Goal: Task Accomplishment & Management: Use online tool/utility

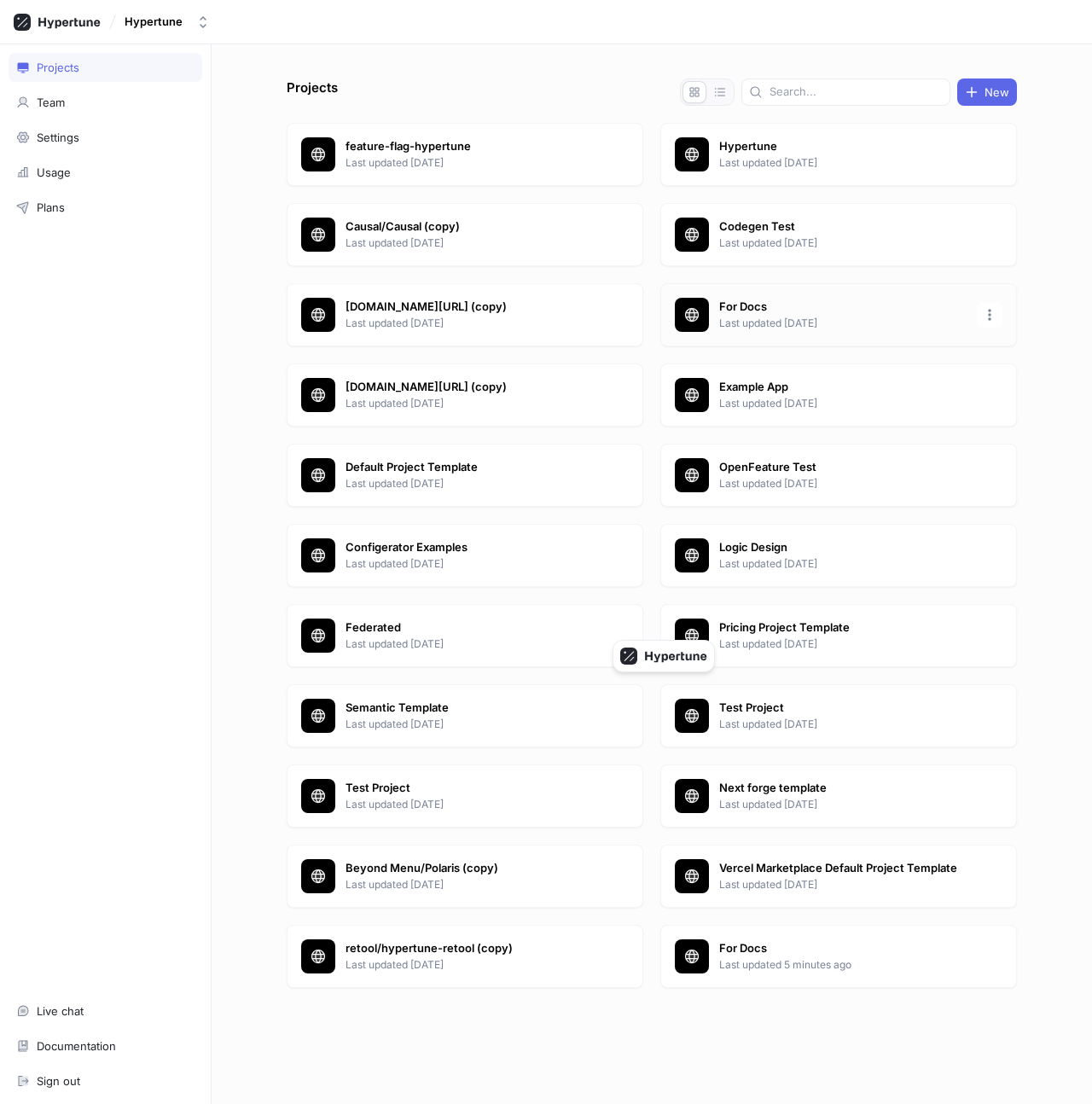
click at [767, 330] on p "Last updated [DATE]" at bounding box center [842, 323] width 247 height 16
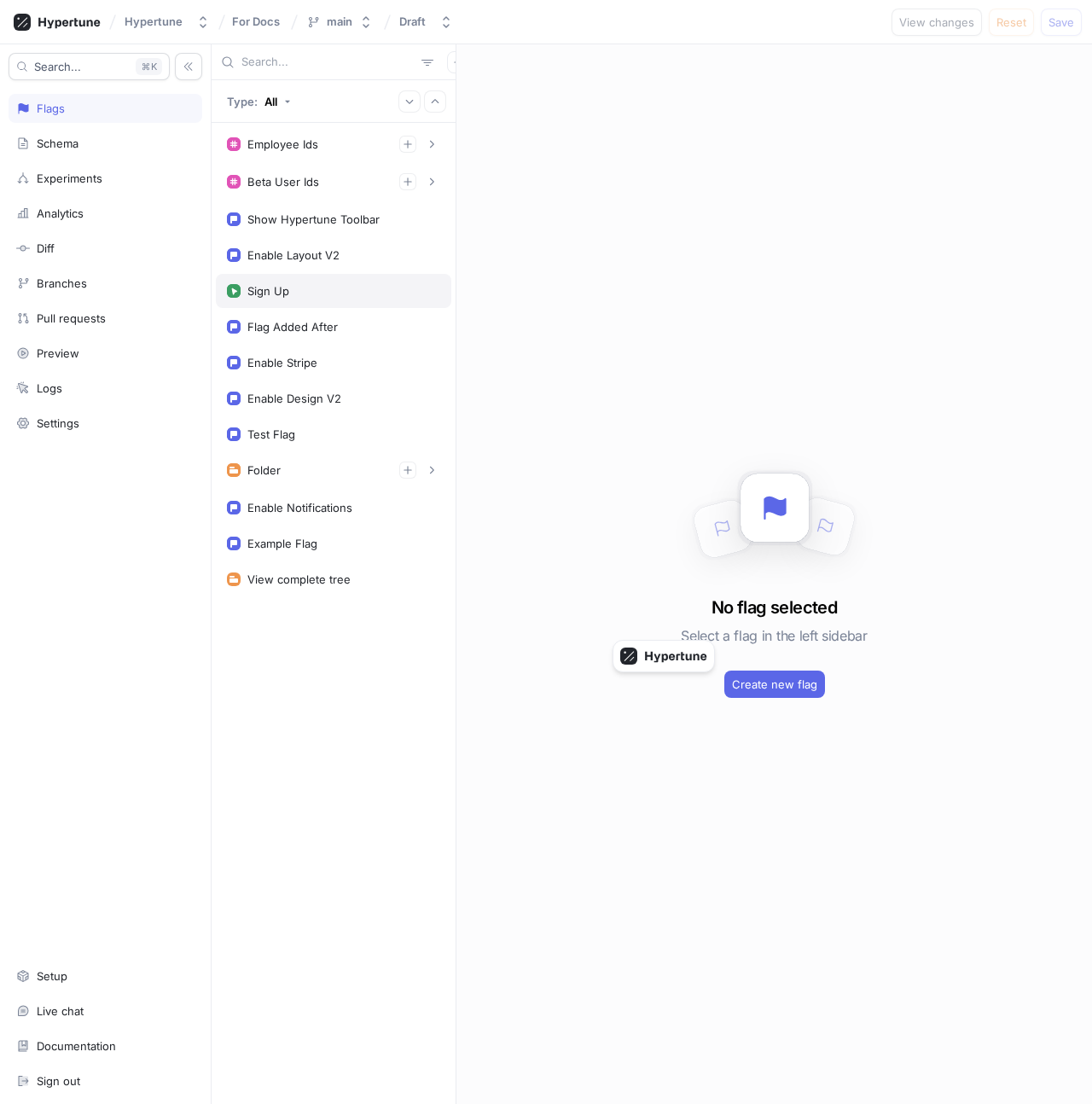
click at [305, 278] on div "Sign Up" at bounding box center [333, 290] width 235 height 34
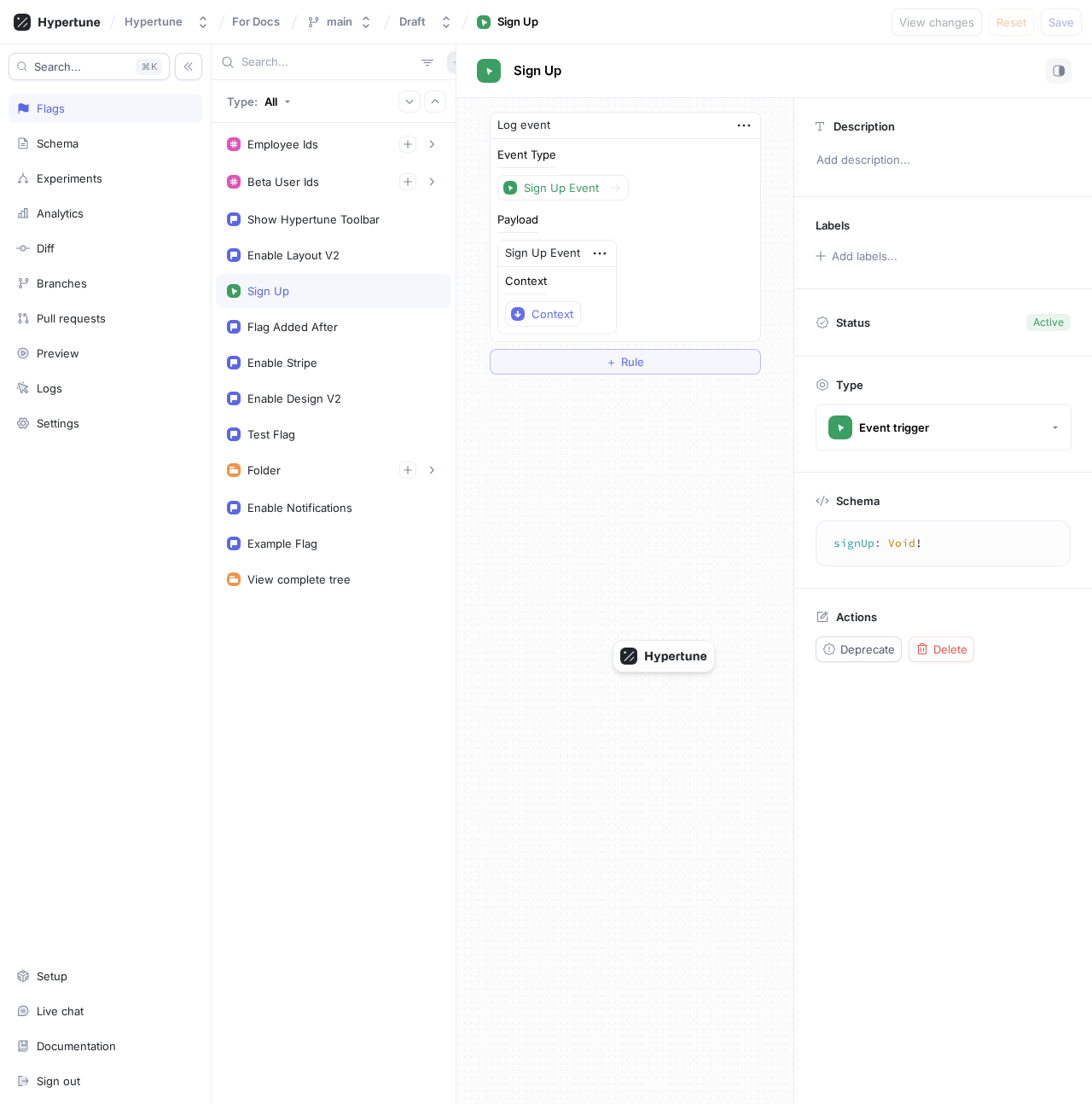
click at [453, 67] on icon "button" at bounding box center [457, 61] width 10 height 10
click at [773, 256] on div "Type: All Employee Ids 1. fdsfsd 2. fdsfds To pick up a draggable item, press t…" at bounding box center [651, 573] width 880 height 1059
click at [917, 650] on icon "button" at bounding box center [921, 648] width 10 height 11
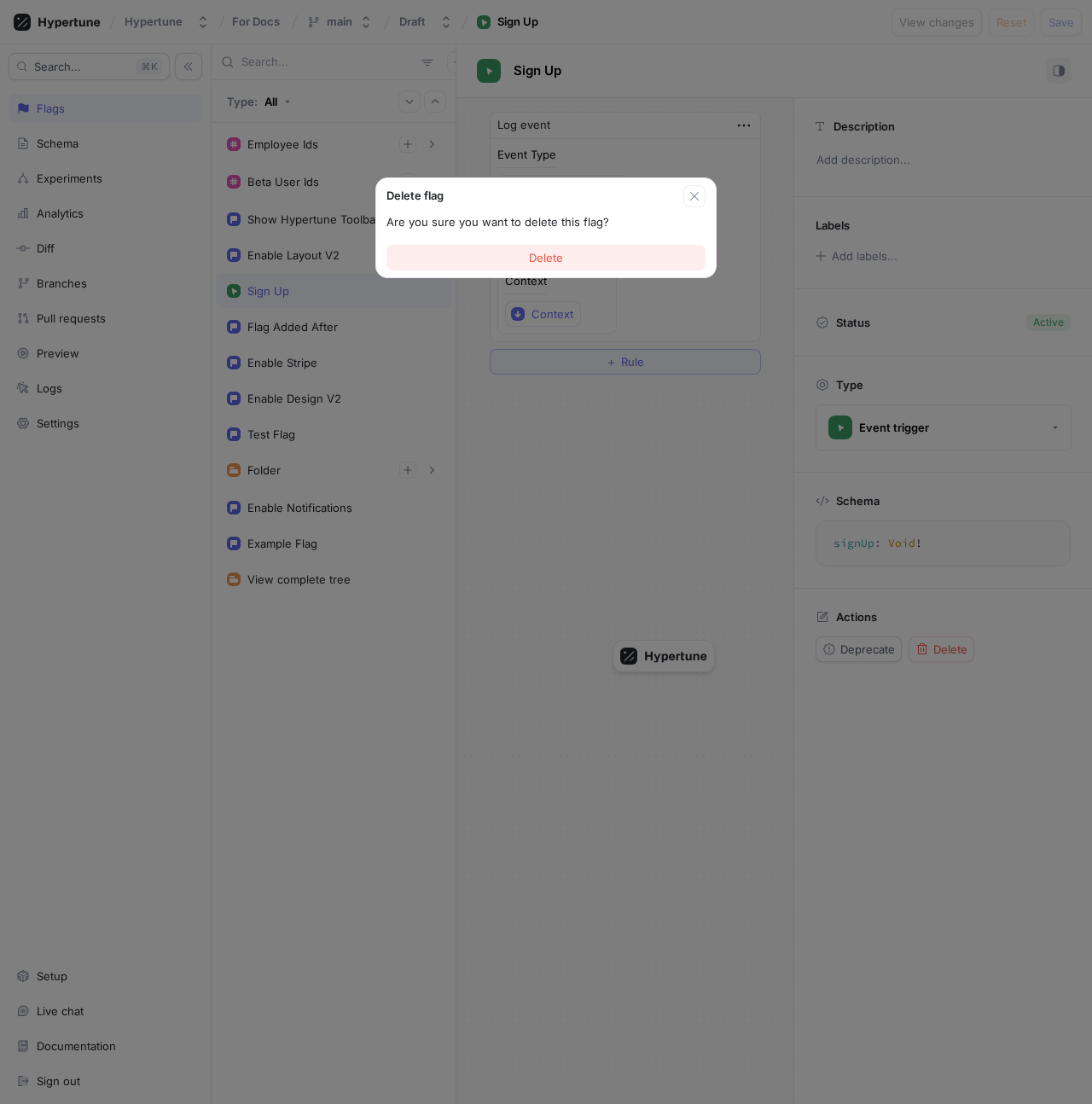
click at [464, 265] on button "Delete" at bounding box center [545, 258] width 319 height 26
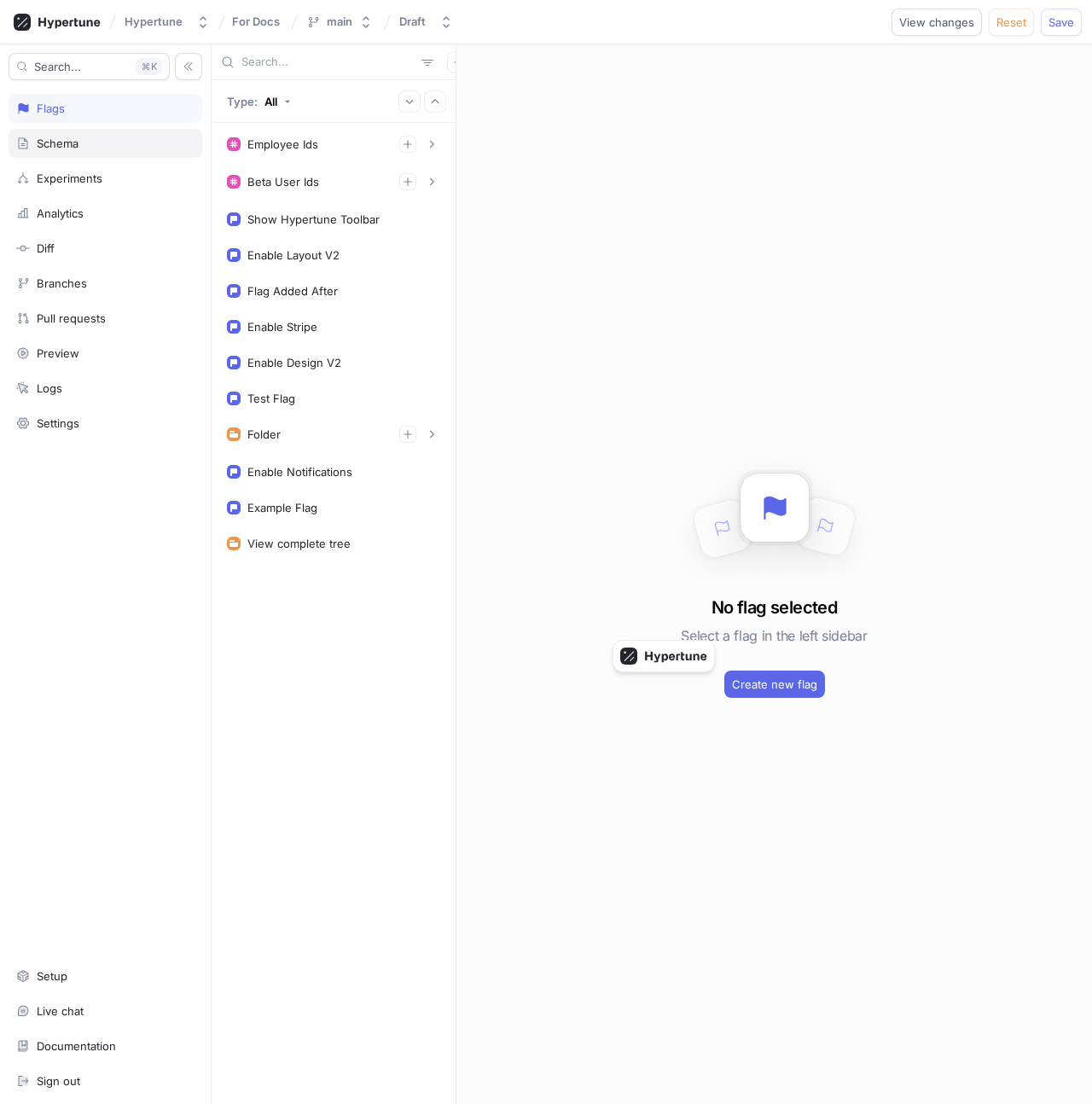
click at [112, 145] on div "Schema" at bounding box center [105, 143] width 178 height 14
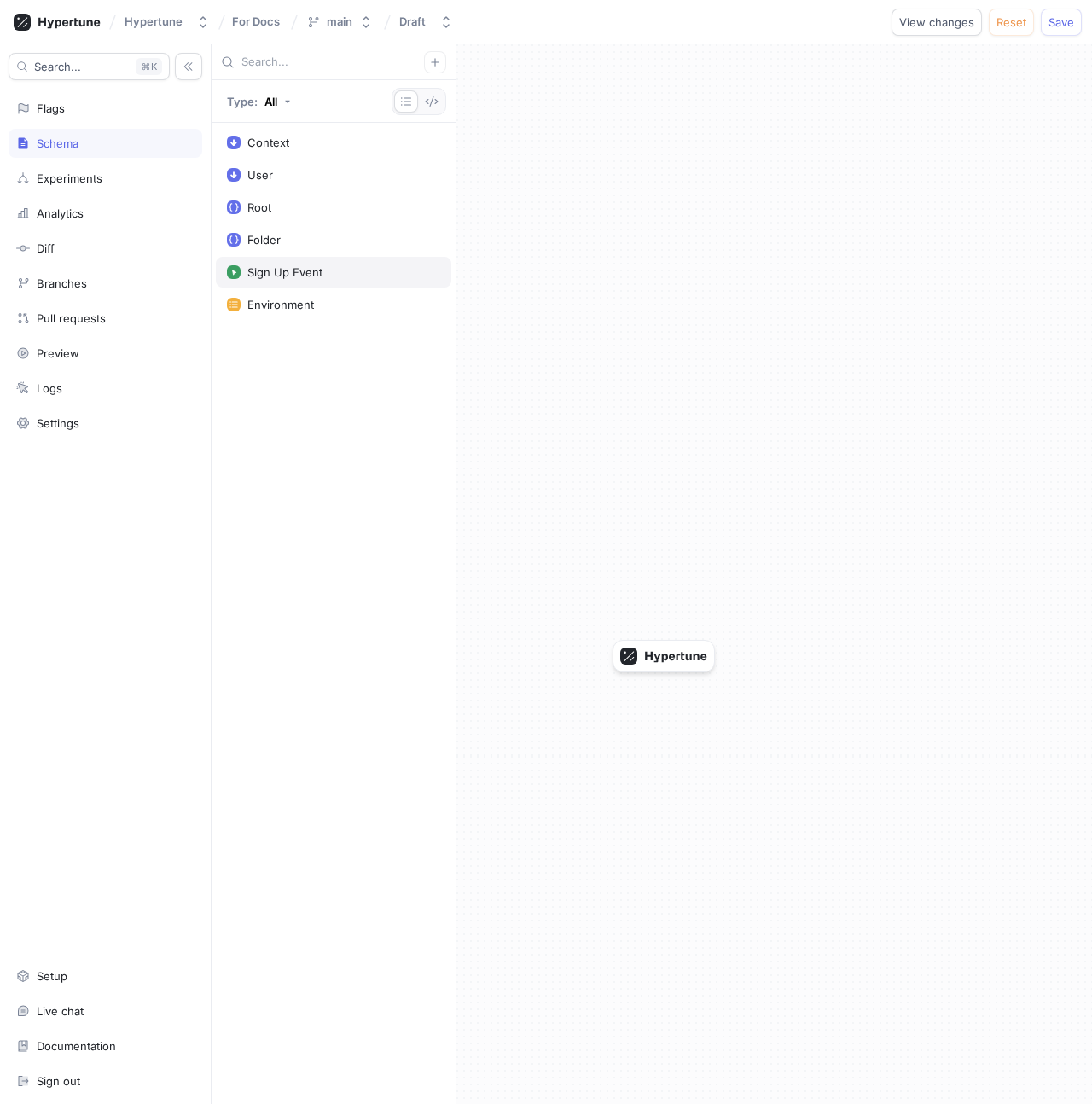
click at [318, 262] on div "Sign Up Event" at bounding box center [333, 273] width 235 height 31
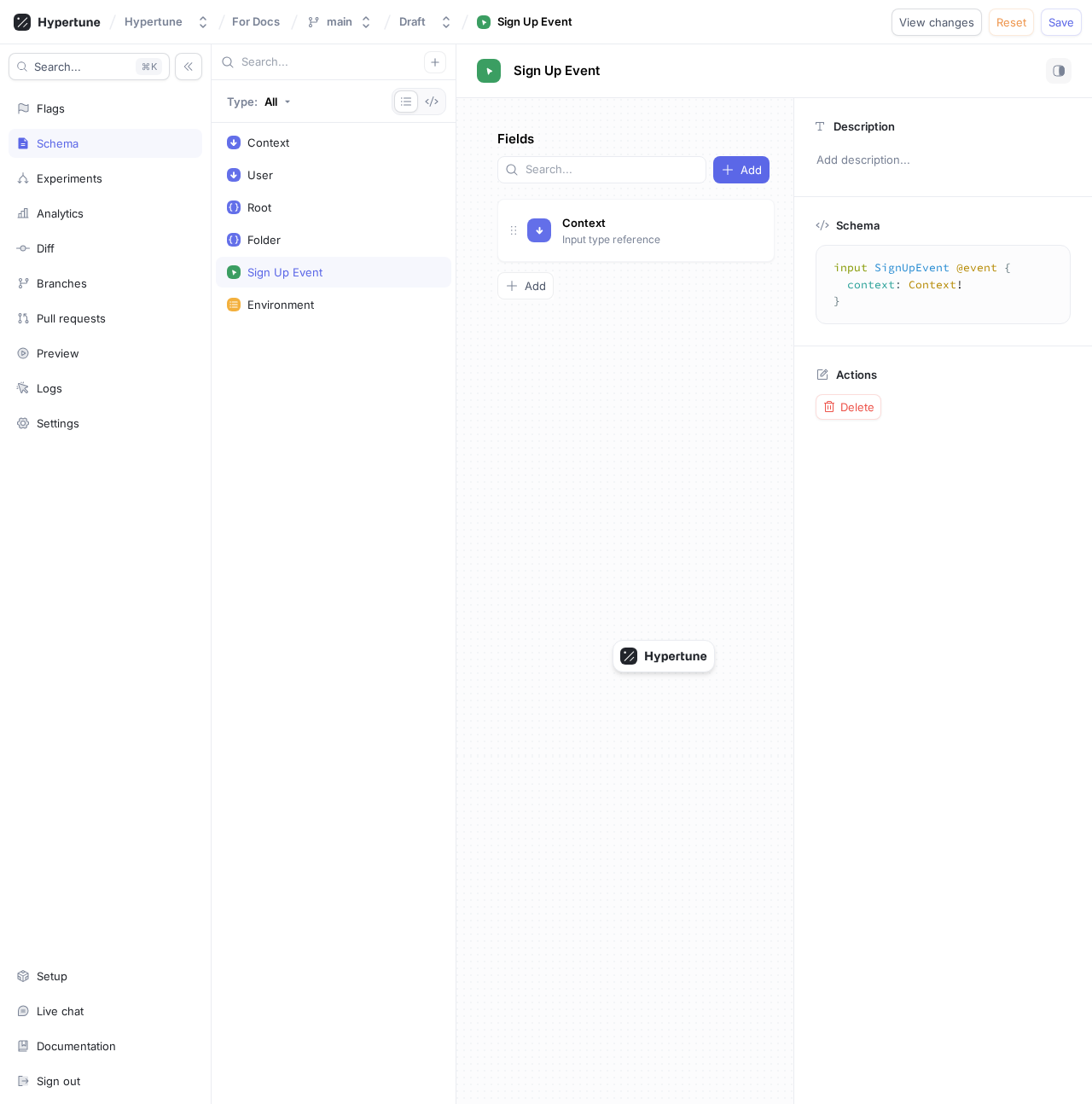
click at [863, 423] on div "Actions Delete" at bounding box center [942, 394] width 297 height 95
click at [838, 401] on div "Delete" at bounding box center [848, 406] width 52 height 14
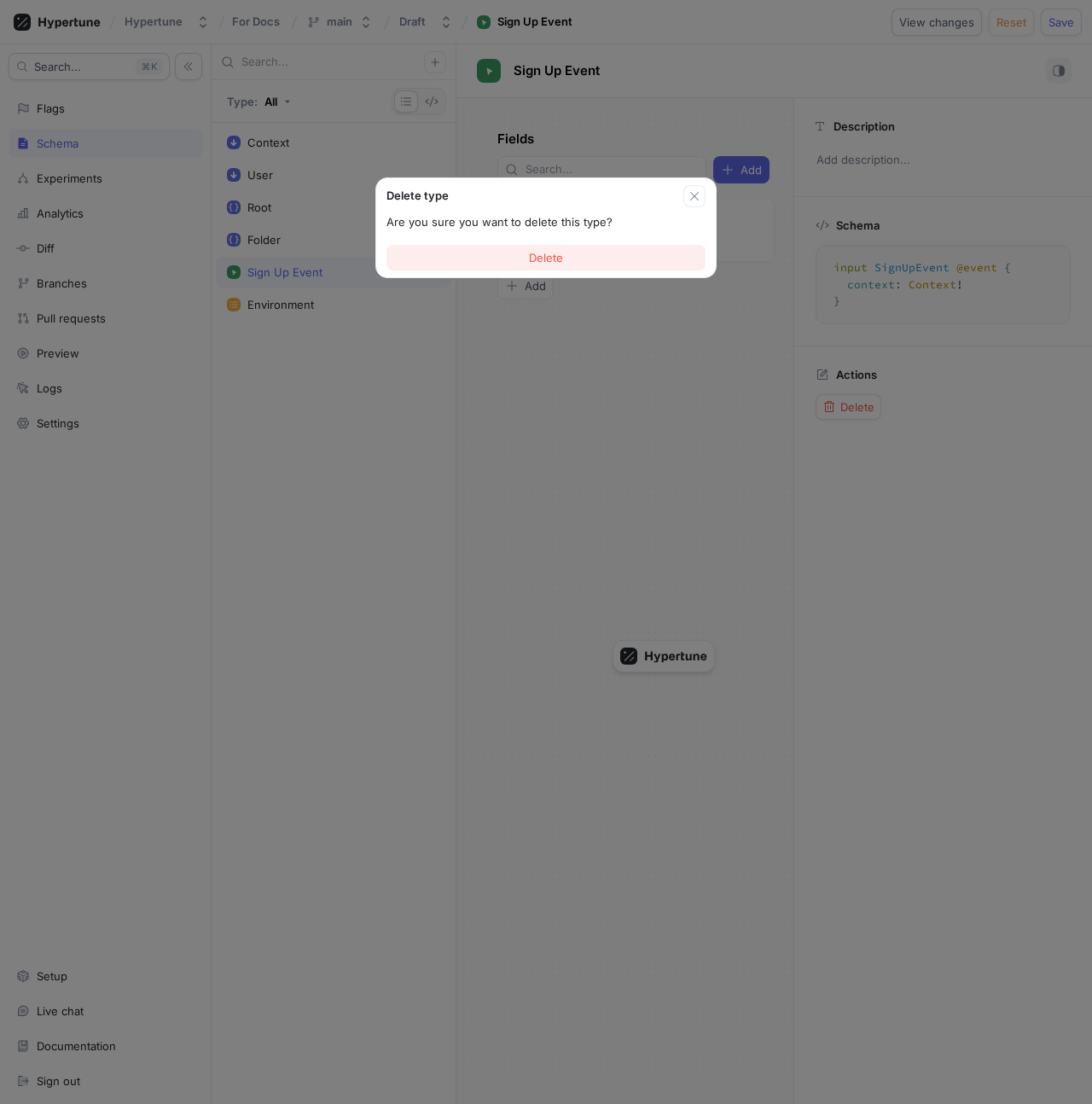
click at [511, 264] on button "Delete" at bounding box center [545, 258] width 319 height 26
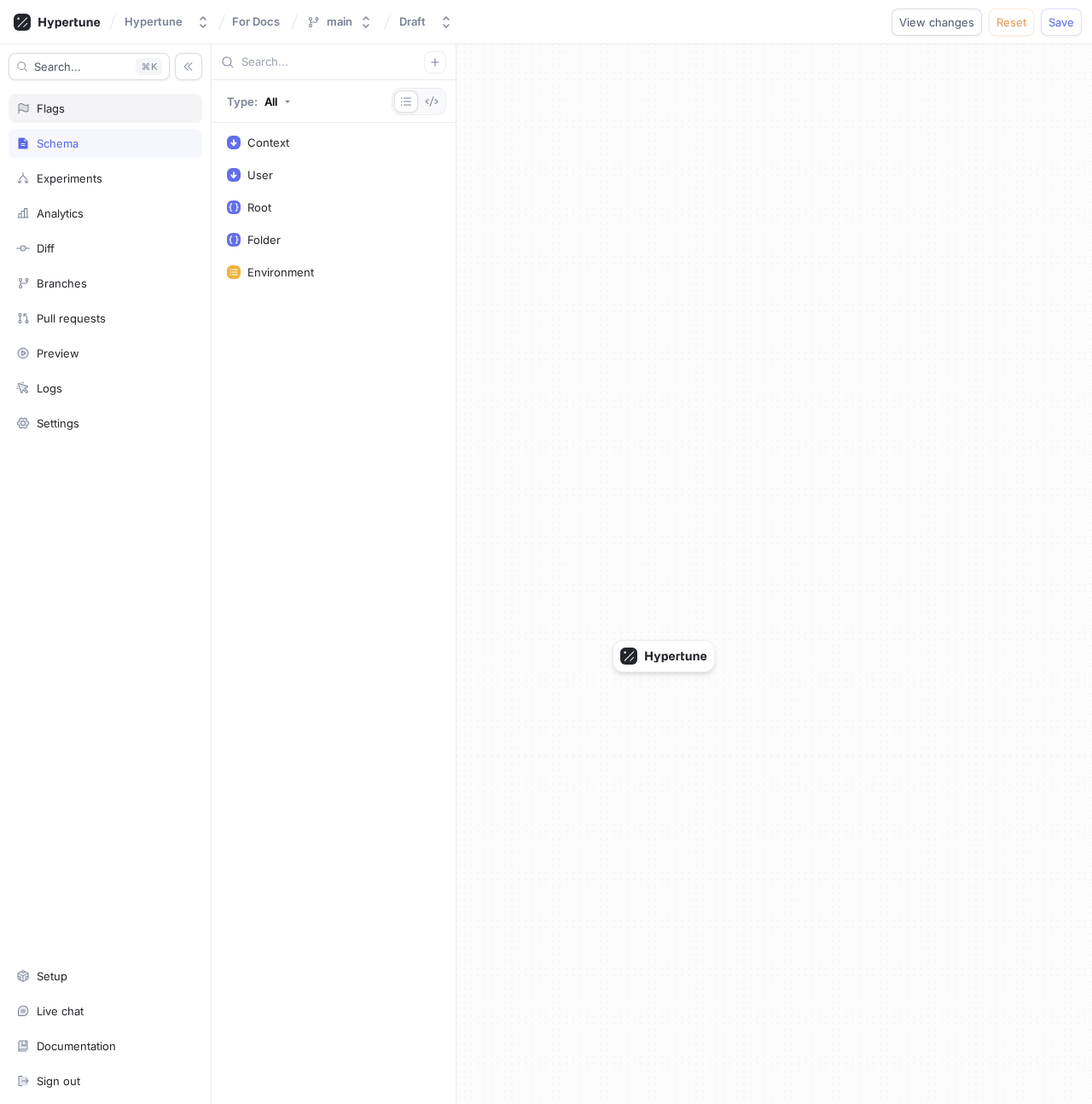
click at [81, 102] on div "Flags" at bounding box center [105, 108] width 178 height 14
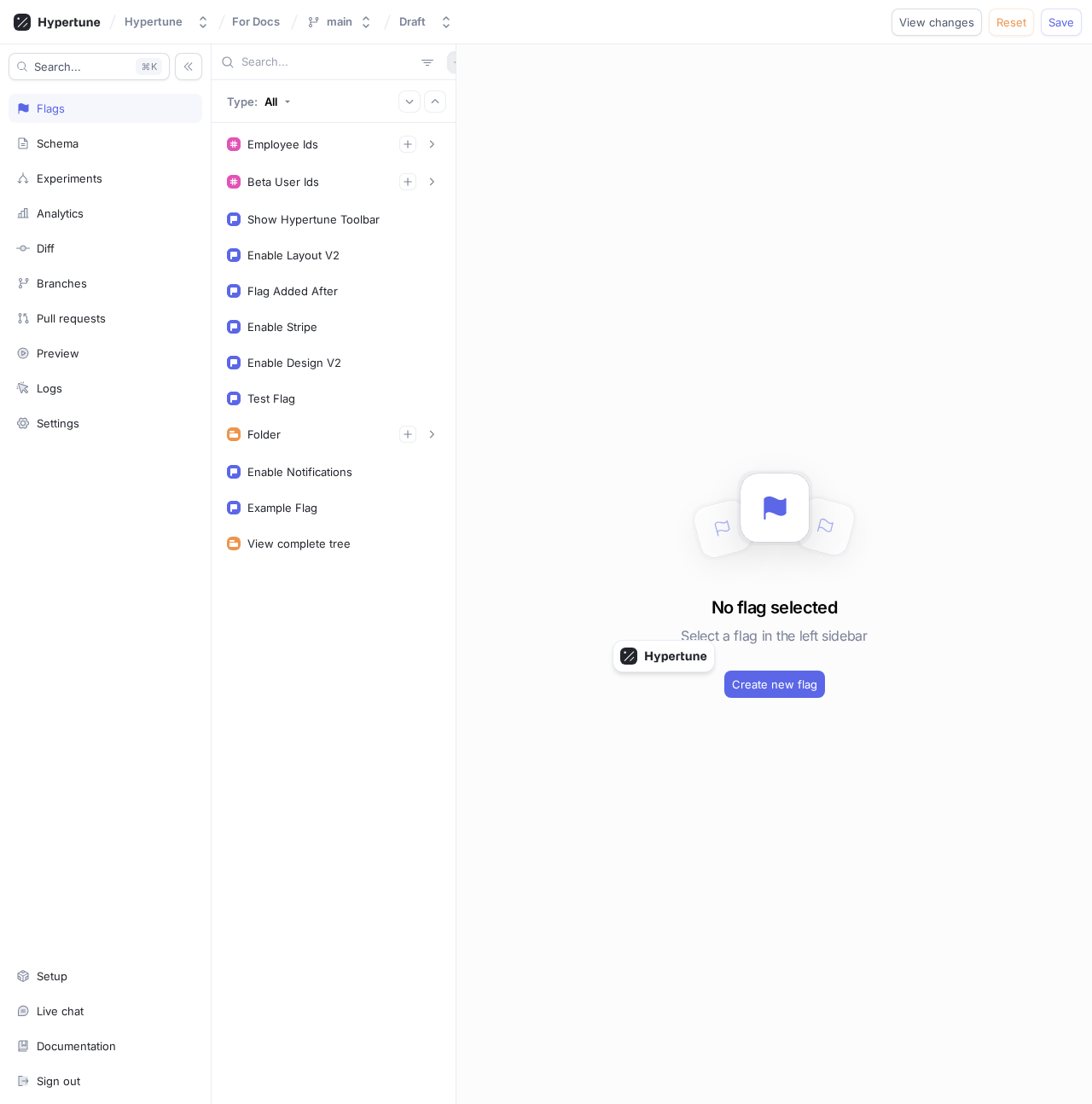
click at [447, 57] on button "button" at bounding box center [458, 62] width 22 height 22
click at [476, 101] on div "Flag" at bounding box center [478, 96] width 101 height 29
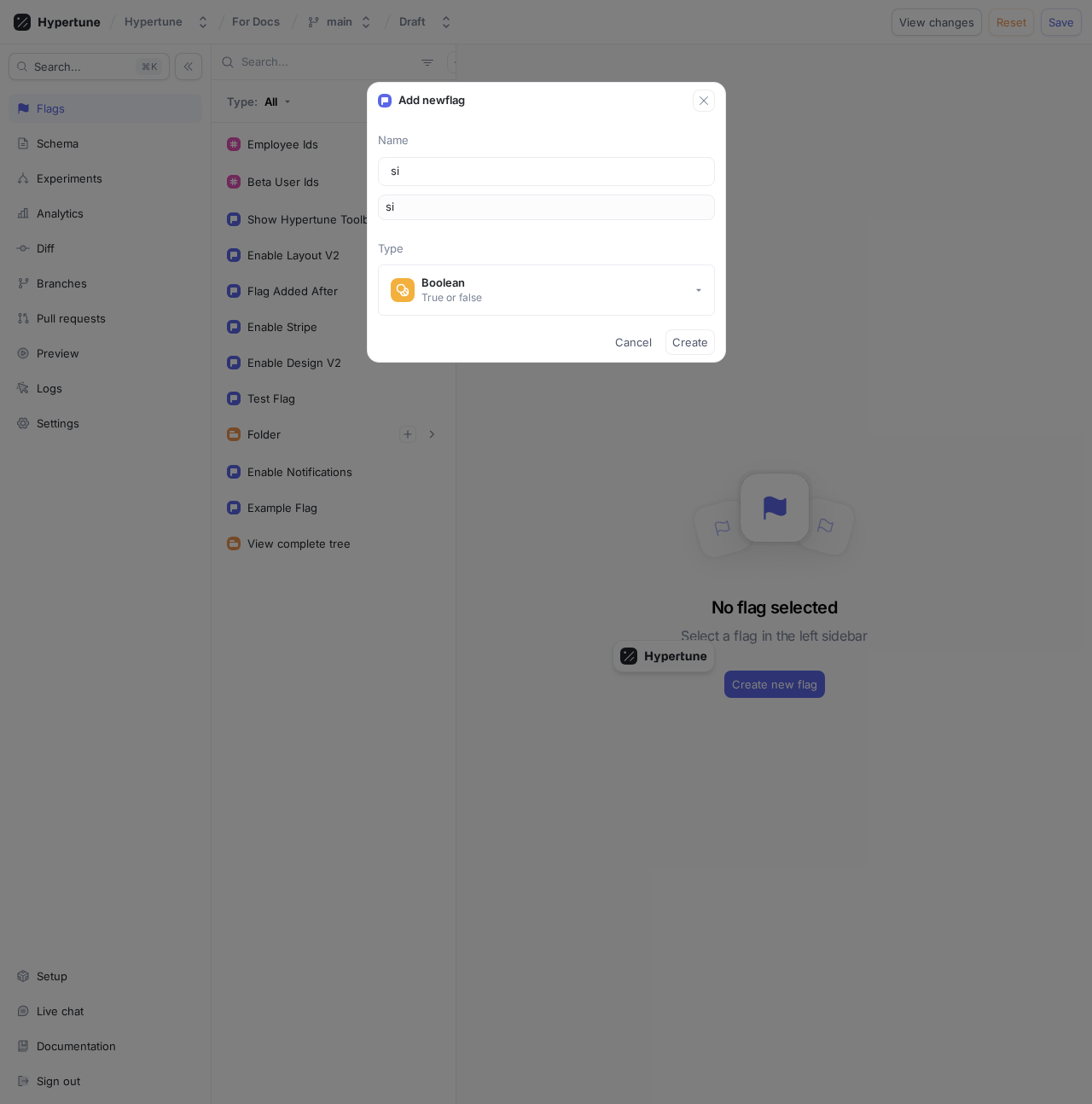
type input "sig"
type input "sign"
type input "signu"
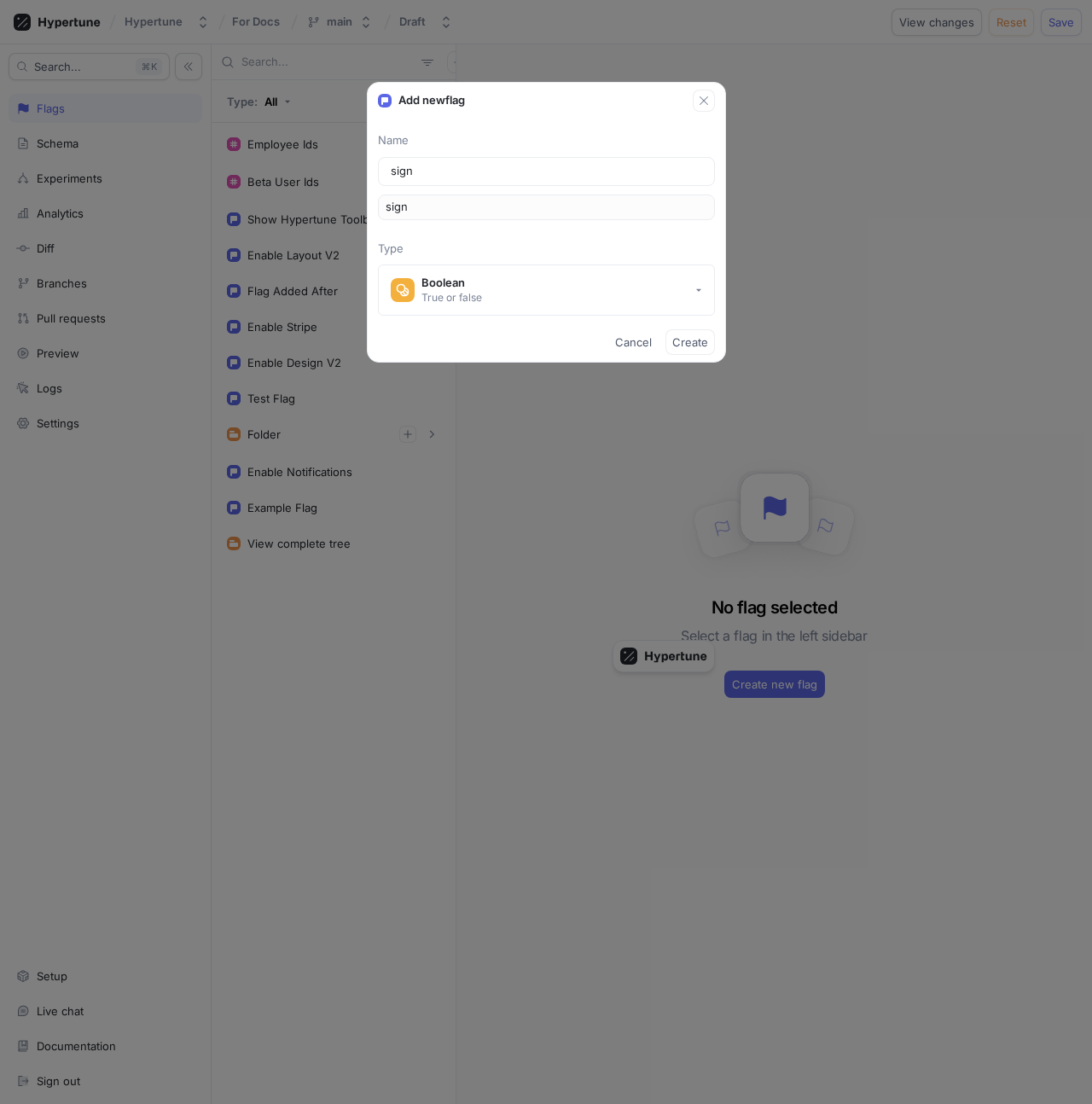
type input "signu"
type input "signup"
type input "s"
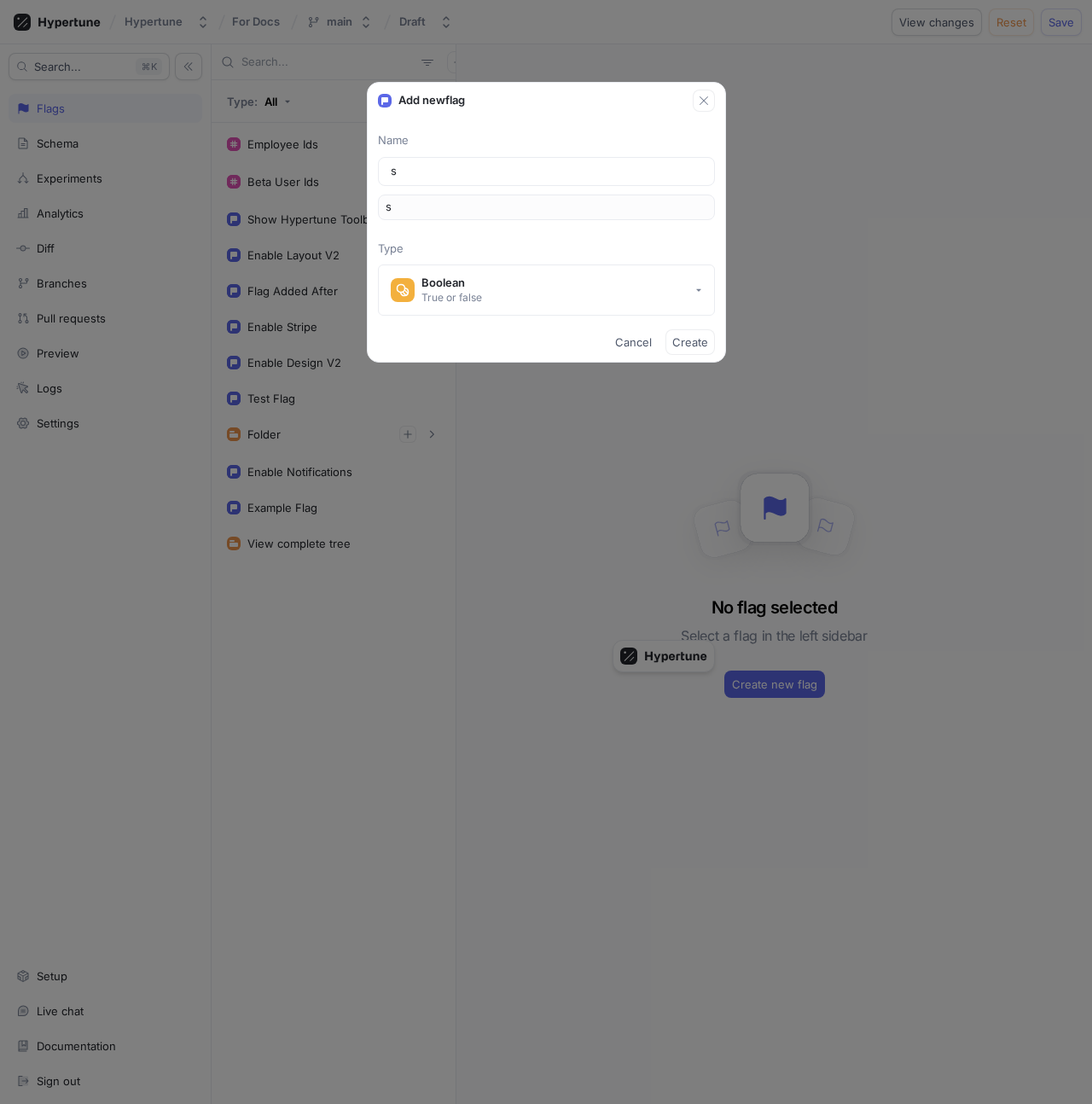
type input "si"
type input "sig"
type input "sign"
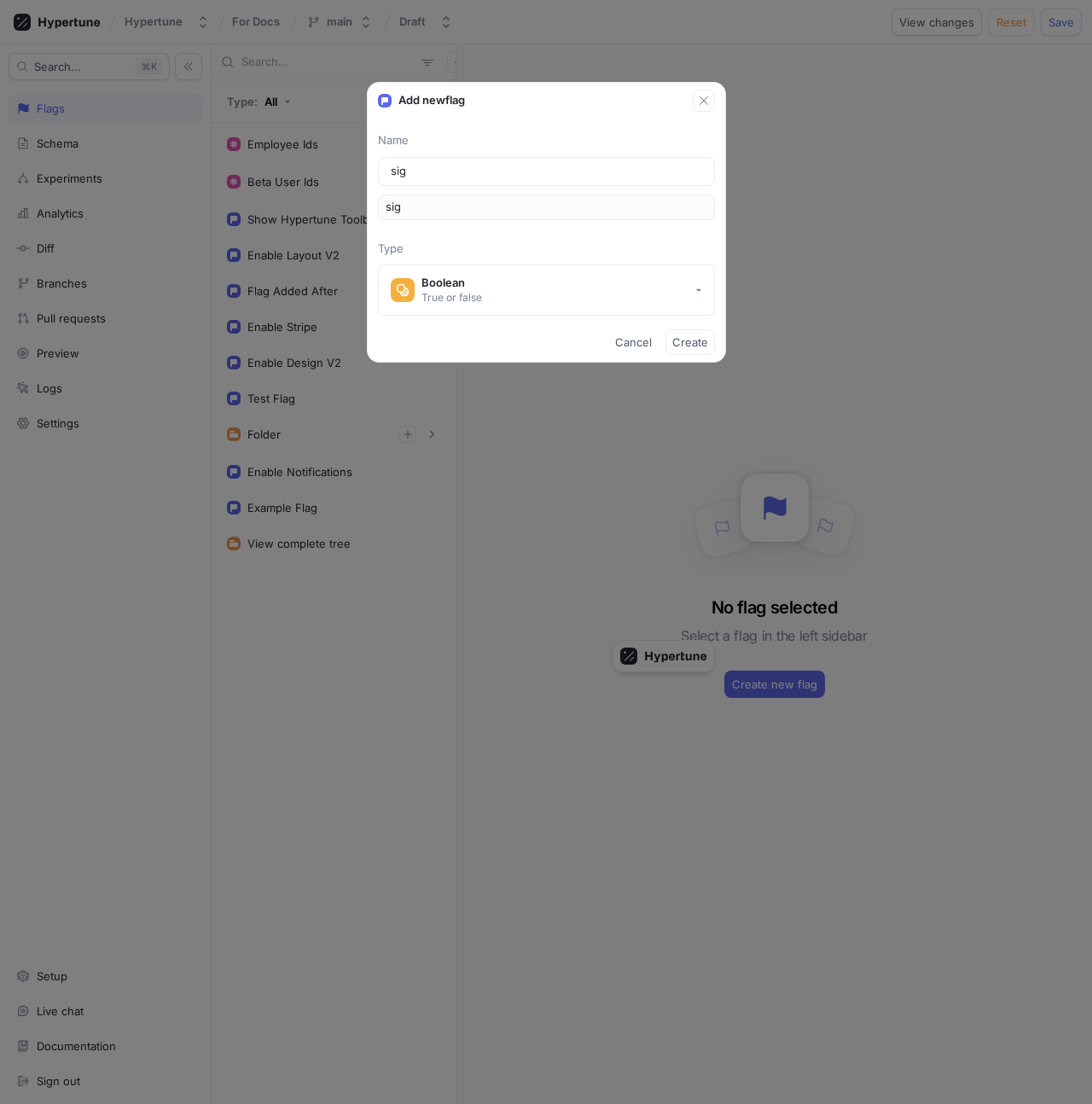
type input "sign"
type input "sign u"
type input "signU"
type input "sign up"
type input "signUp"
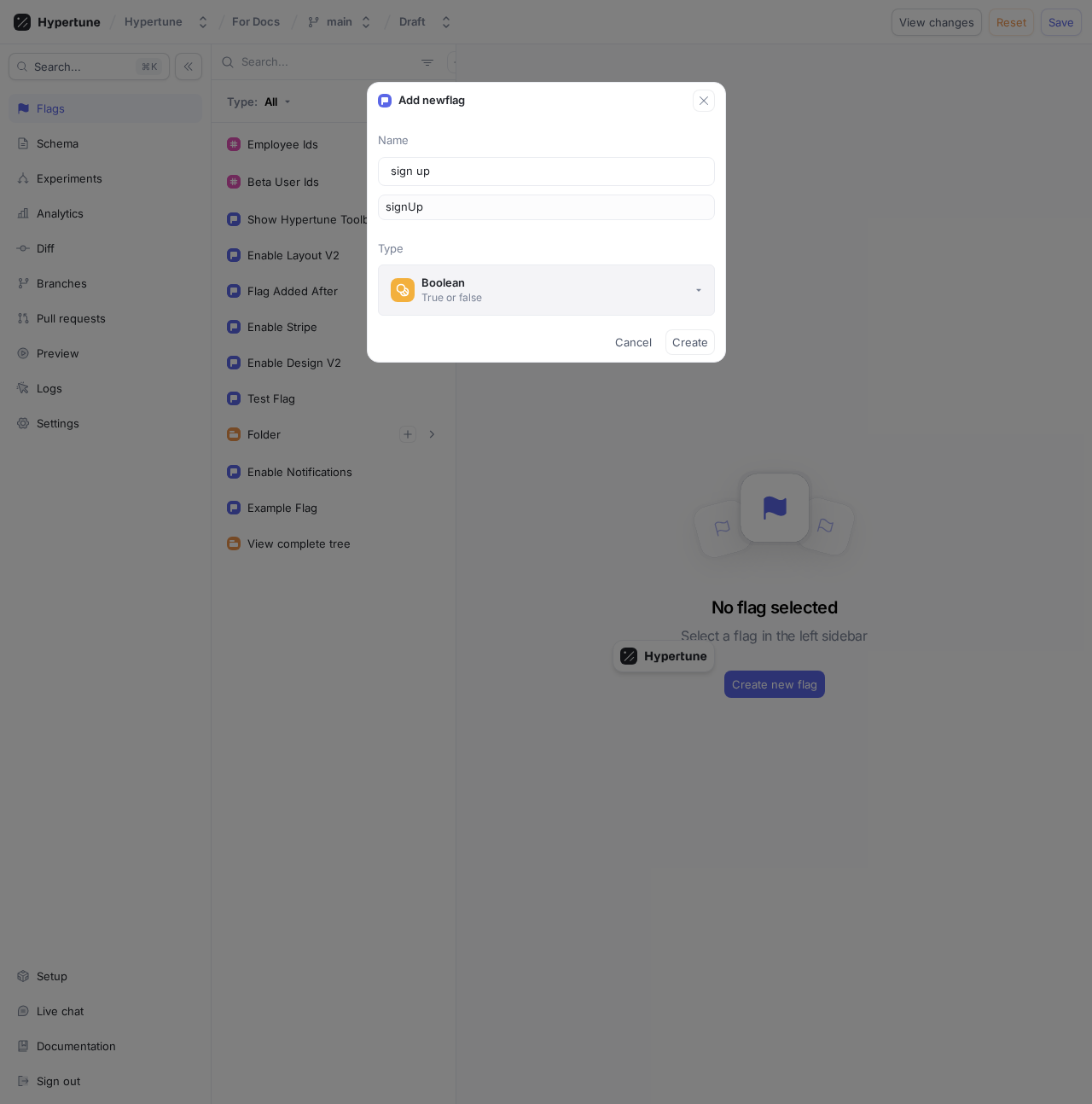
click at [487, 297] on button "Boolean True or false" at bounding box center [546, 290] width 337 height 51
type input "sign up"
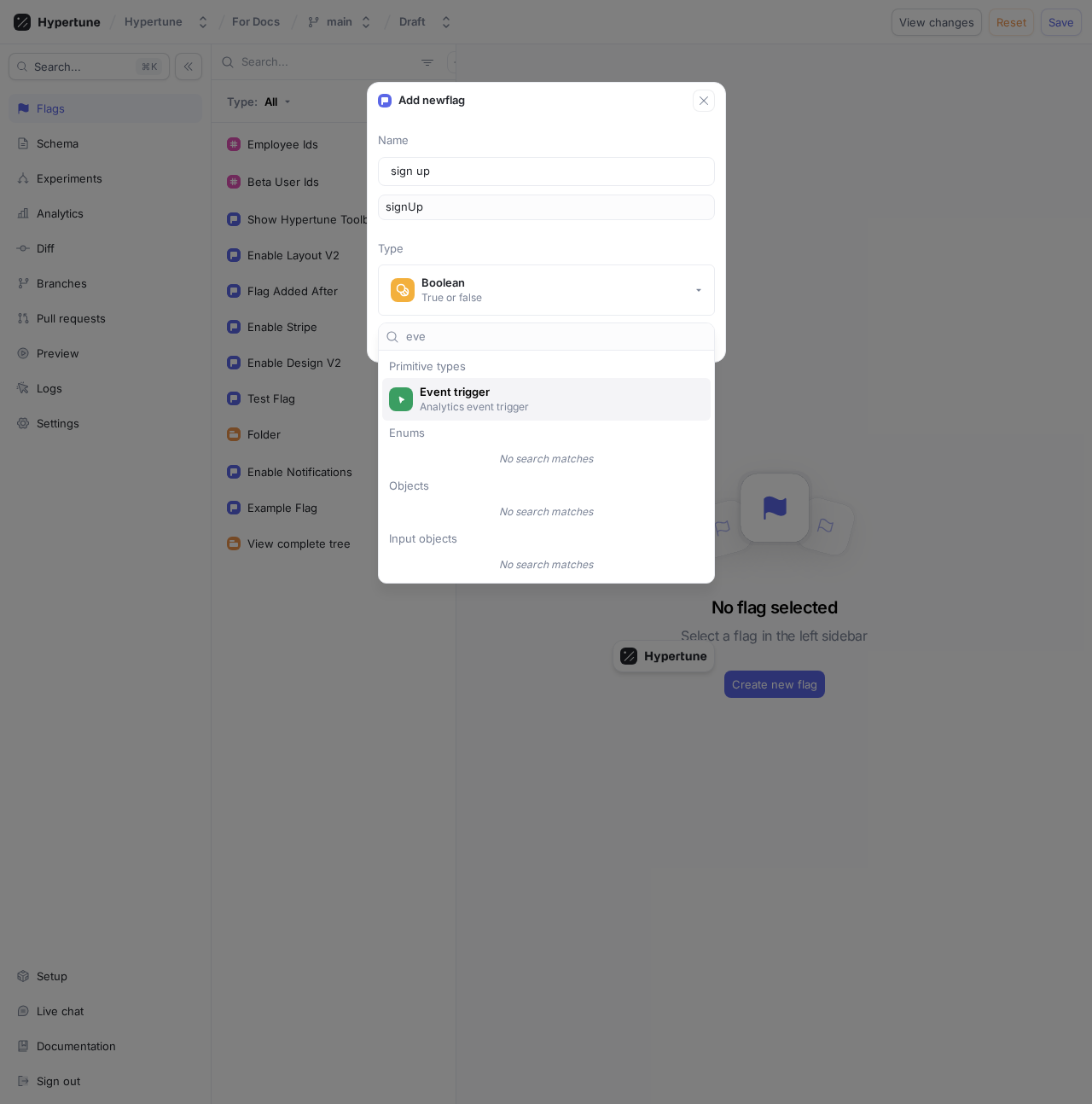
type input "eve"
click at [495, 391] on span "Event trigger" at bounding box center [557, 392] width 275 height 15
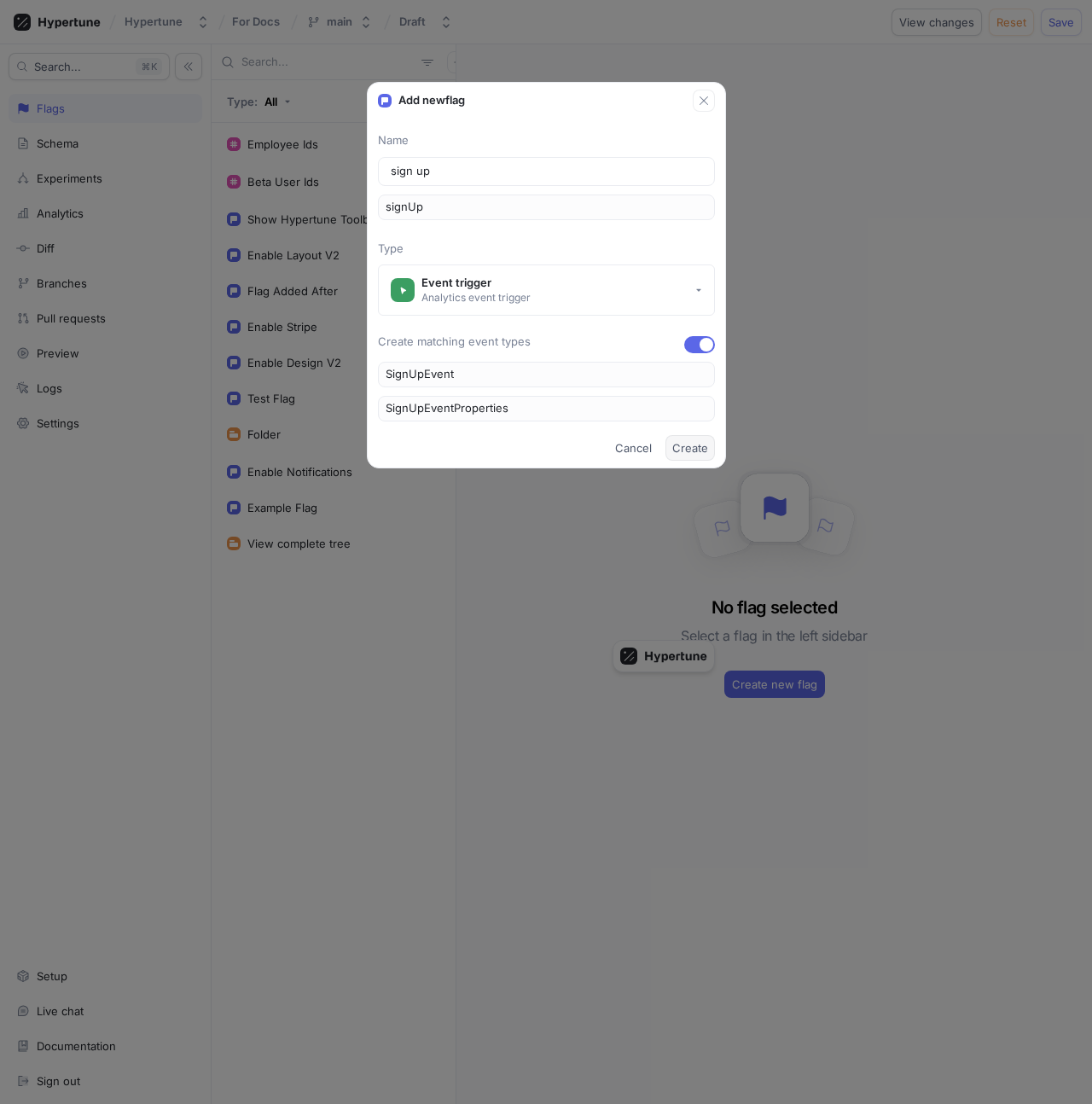
click at [691, 445] on span "Create" at bounding box center [690, 447] width 36 height 10
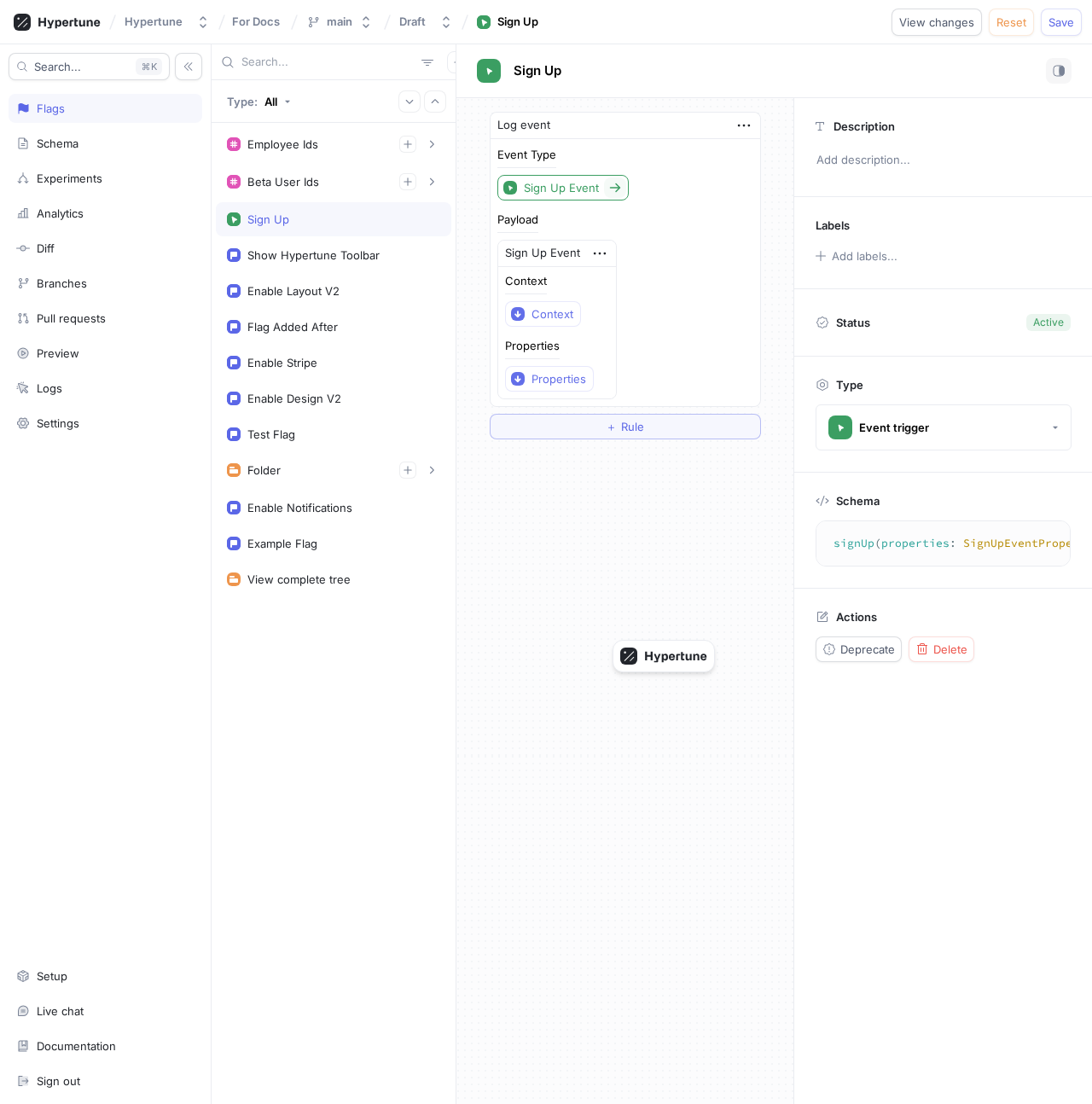
click at [608, 193] on icon at bounding box center [615, 188] width 14 height 14
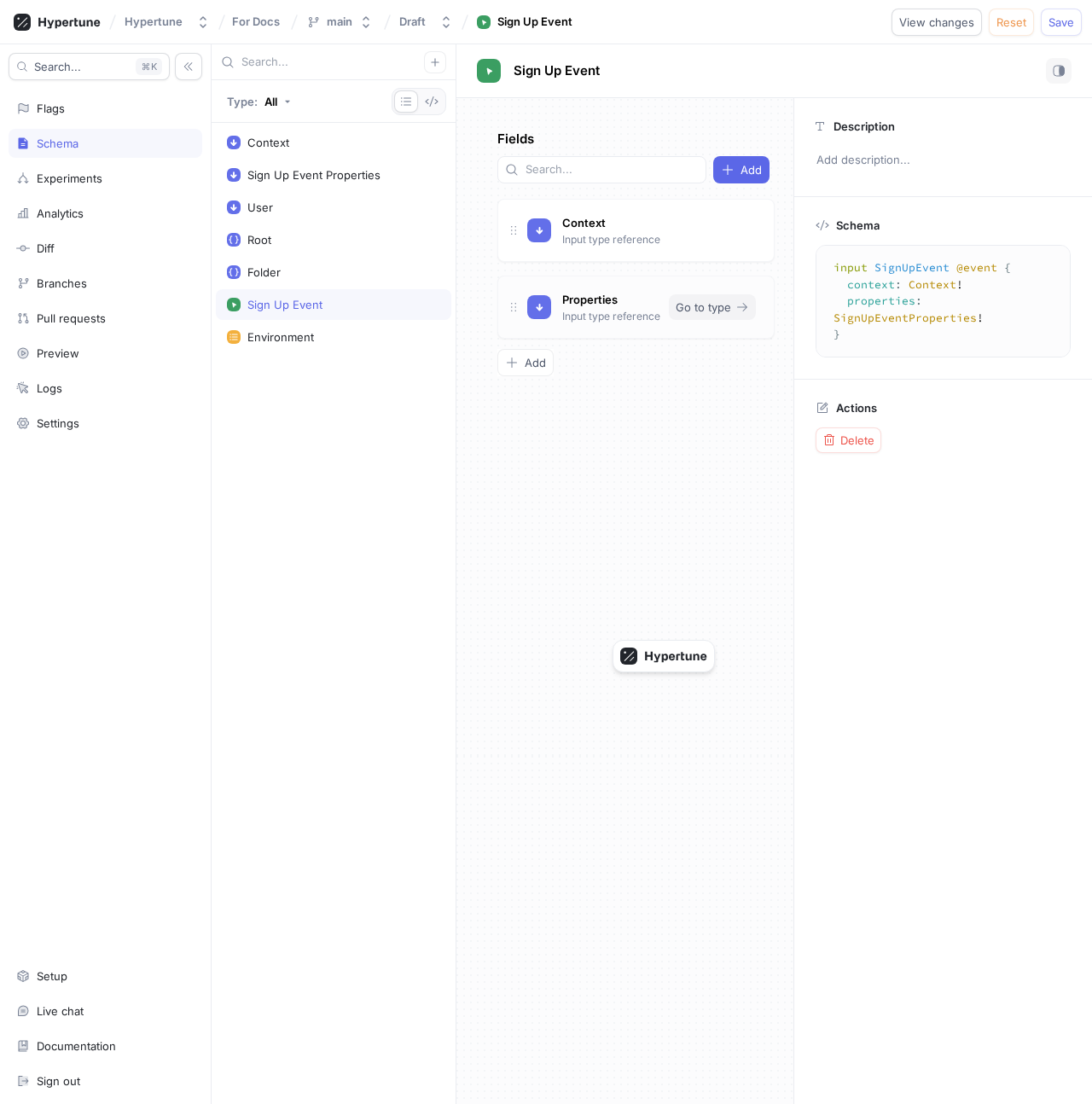
click at [727, 295] on button "Go to type" at bounding box center [712, 307] width 87 height 26
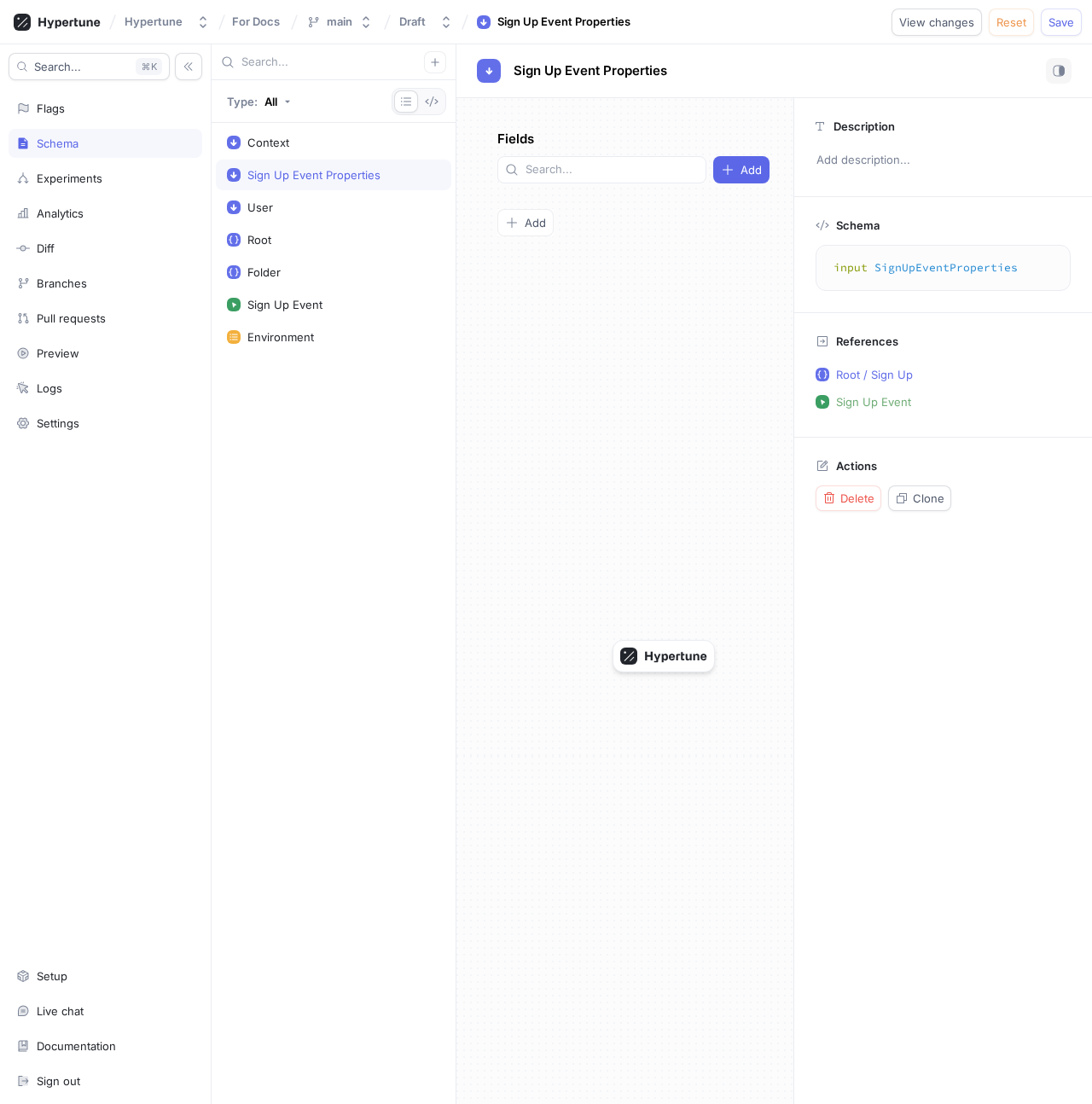
click at [531, 210] on div "Fields Add To pick up a draggable item, press the space bar. While dragging, us…" at bounding box center [625, 600] width 337 height 1005
click at [511, 218] on icon "button" at bounding box center [511, 222] width 10 height 10
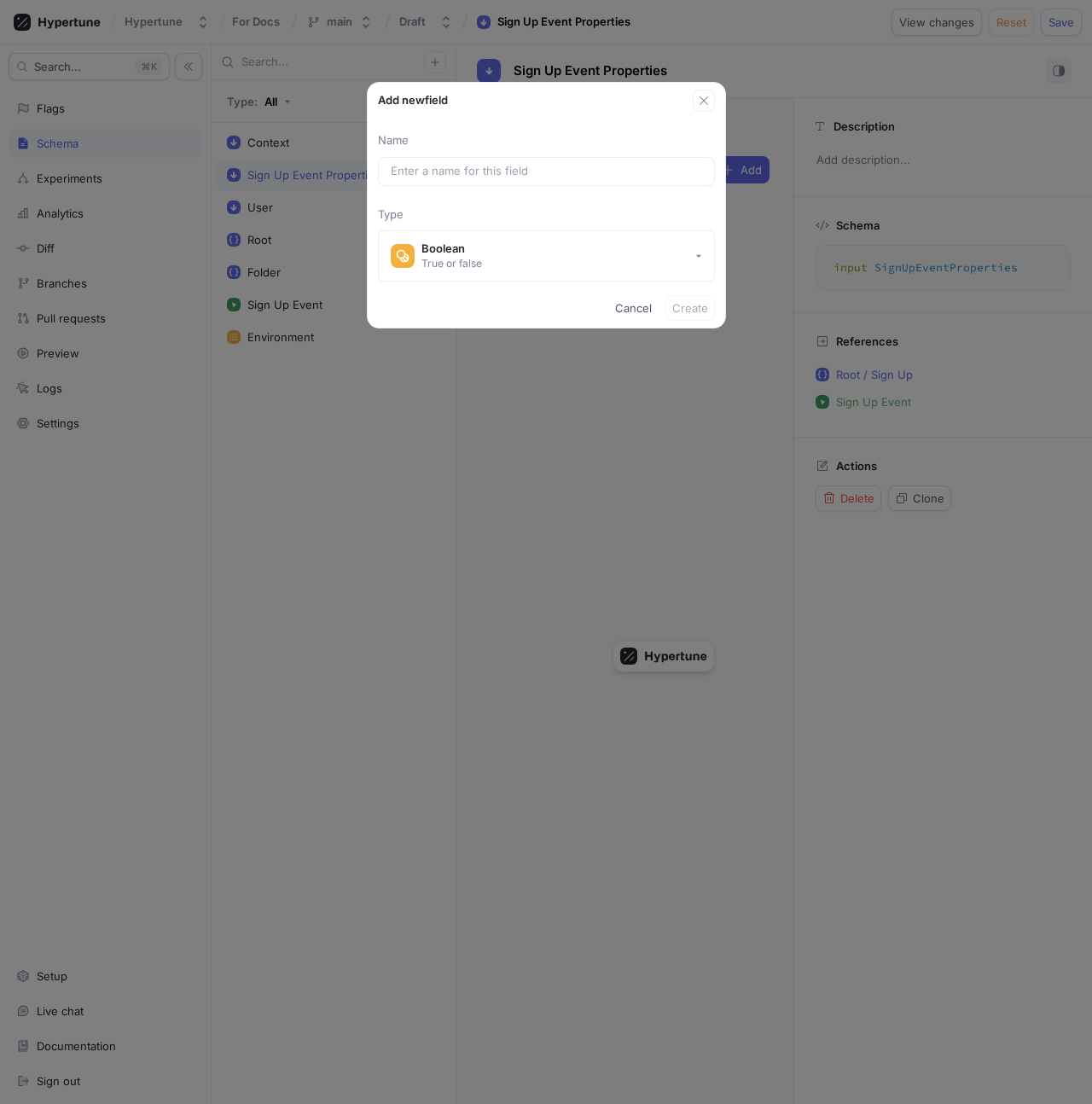
click at [448, 472] on div "Add new field Name Type Boolean True or false Cancel Create" at bounding box center [546, 552] width 1092 height 1104
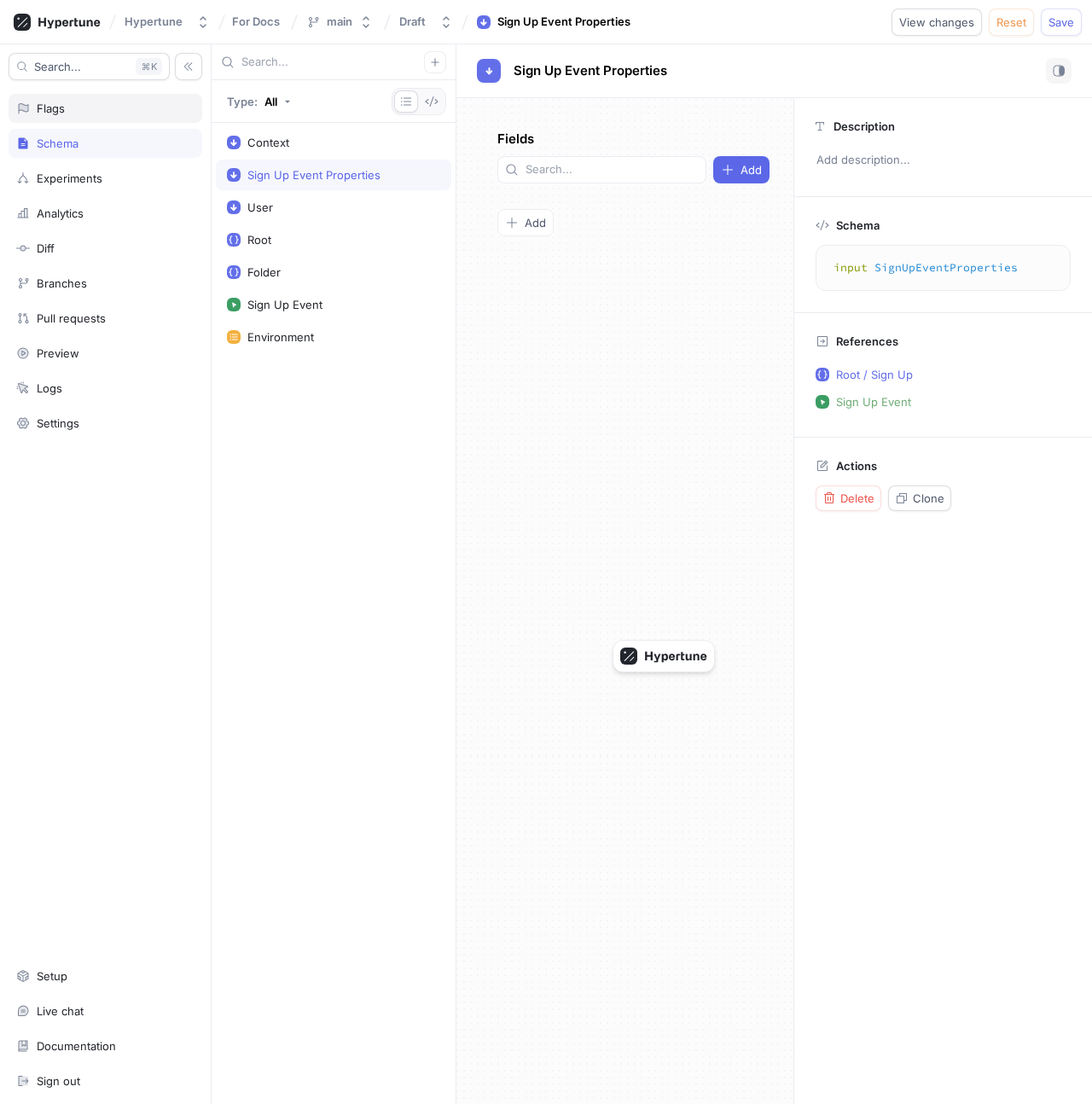
click at [95, 104] on div "Flags" at bounding box center [105, 108] width 178 height 14
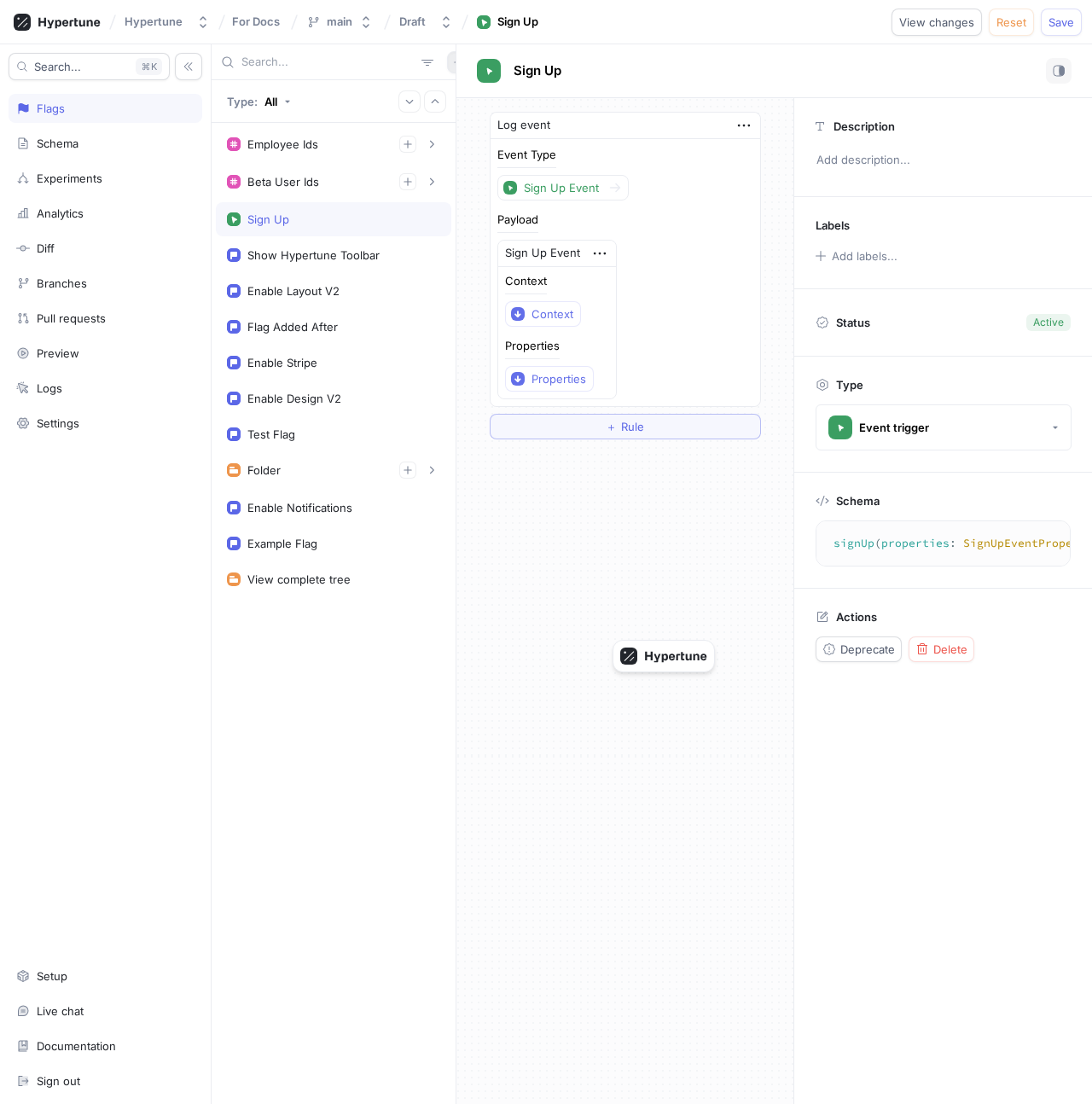
click at [447, 55] on button "button" at bounding box center [458, 62] width 22 height 22
click at [482, 100] on div "Flag" at bounding box center [478, 96] width 101 height 29
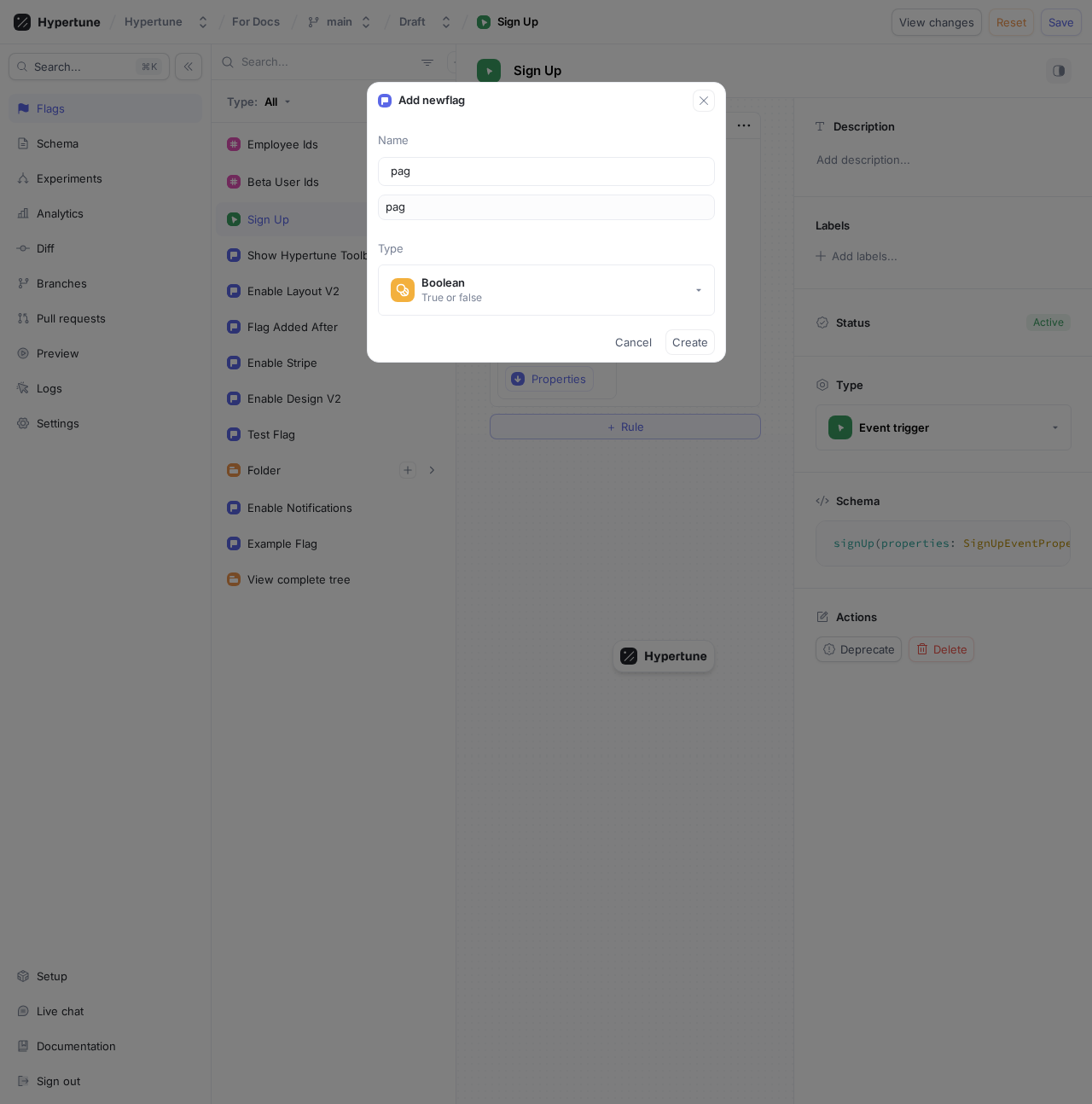
type input "page"
type input "page v"
type input "pageV"
type input "page vi"
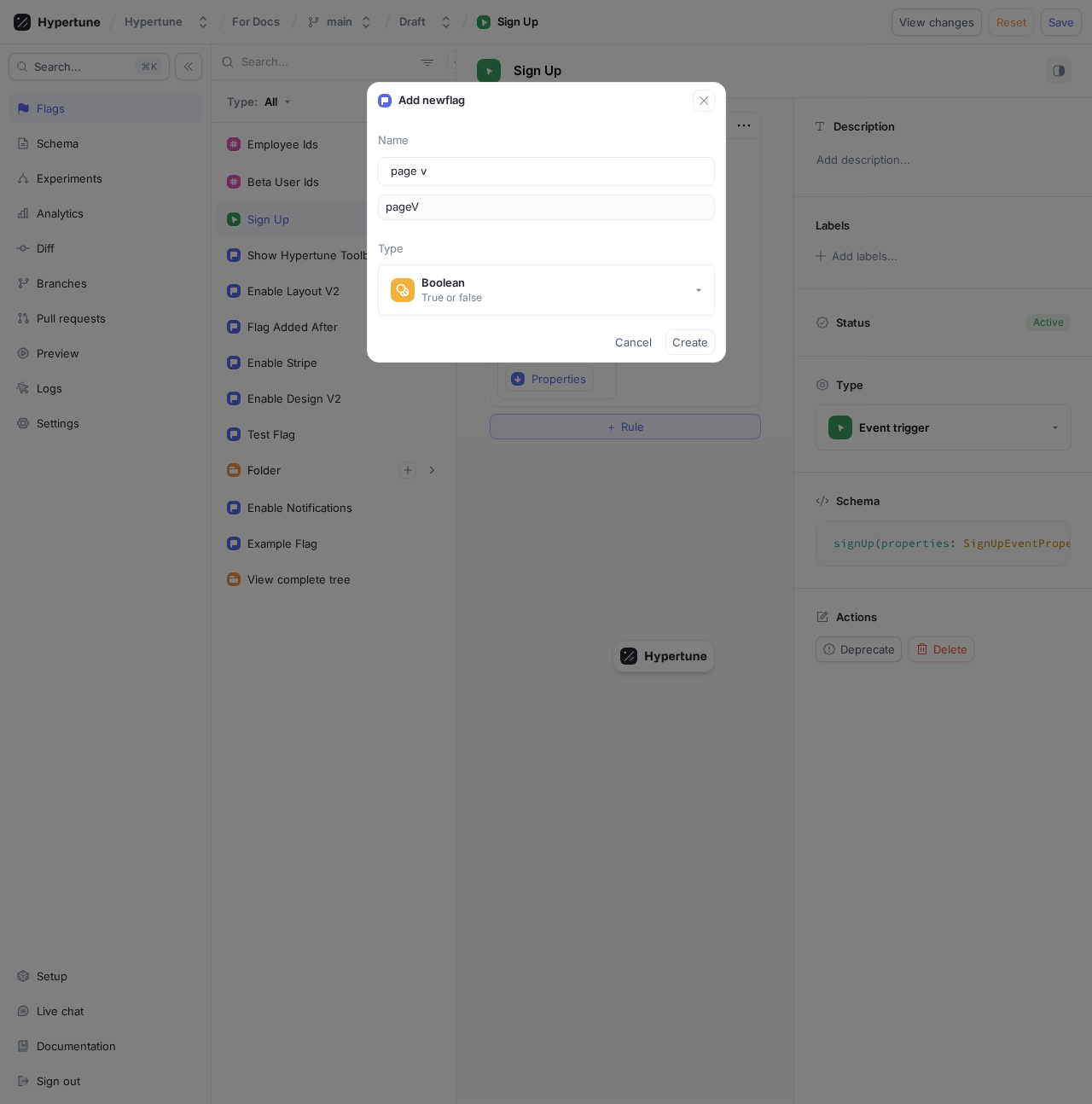
type input "pageVi"
type input "page vie"
type input "pageVie"
type input "page view"
type input "pageView"
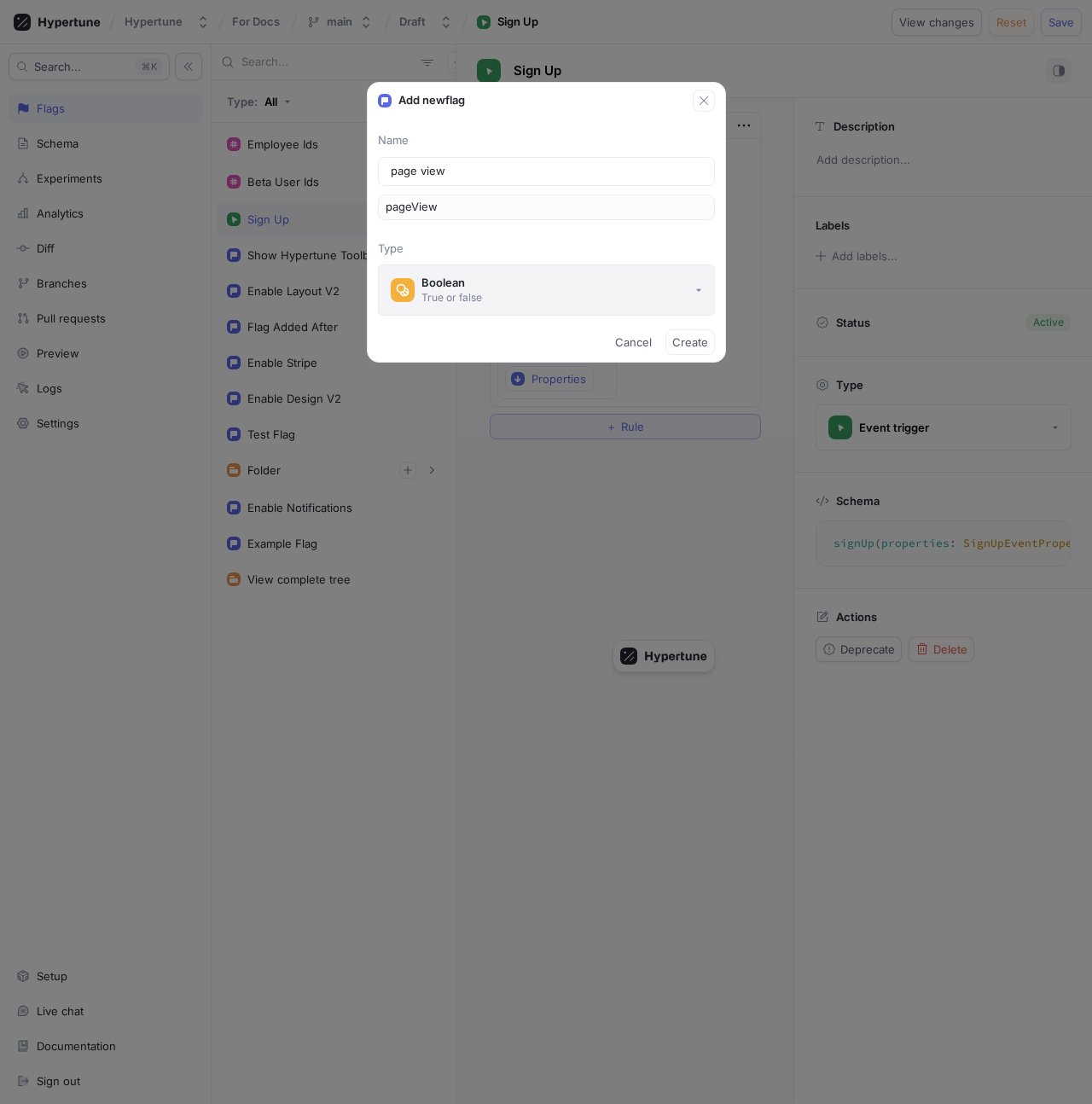
click at [468, 288] on div "Boolean" at bounding box center [452, 283] width 60 height 15
type input "page view"
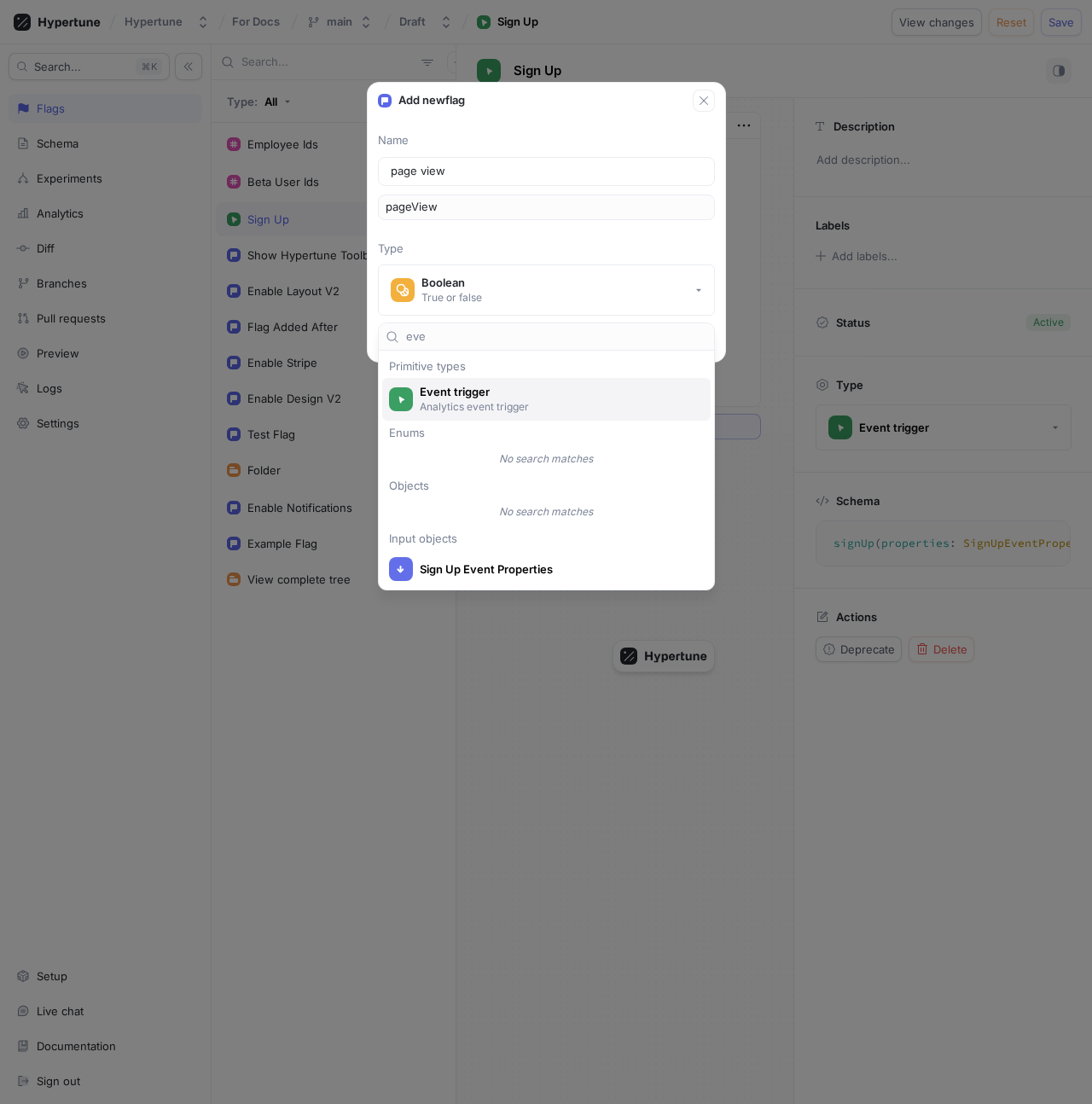
type input "eve"
click at [488, 394] on span "Event trigger" at bounding box center [557, 392] width 275 height 15
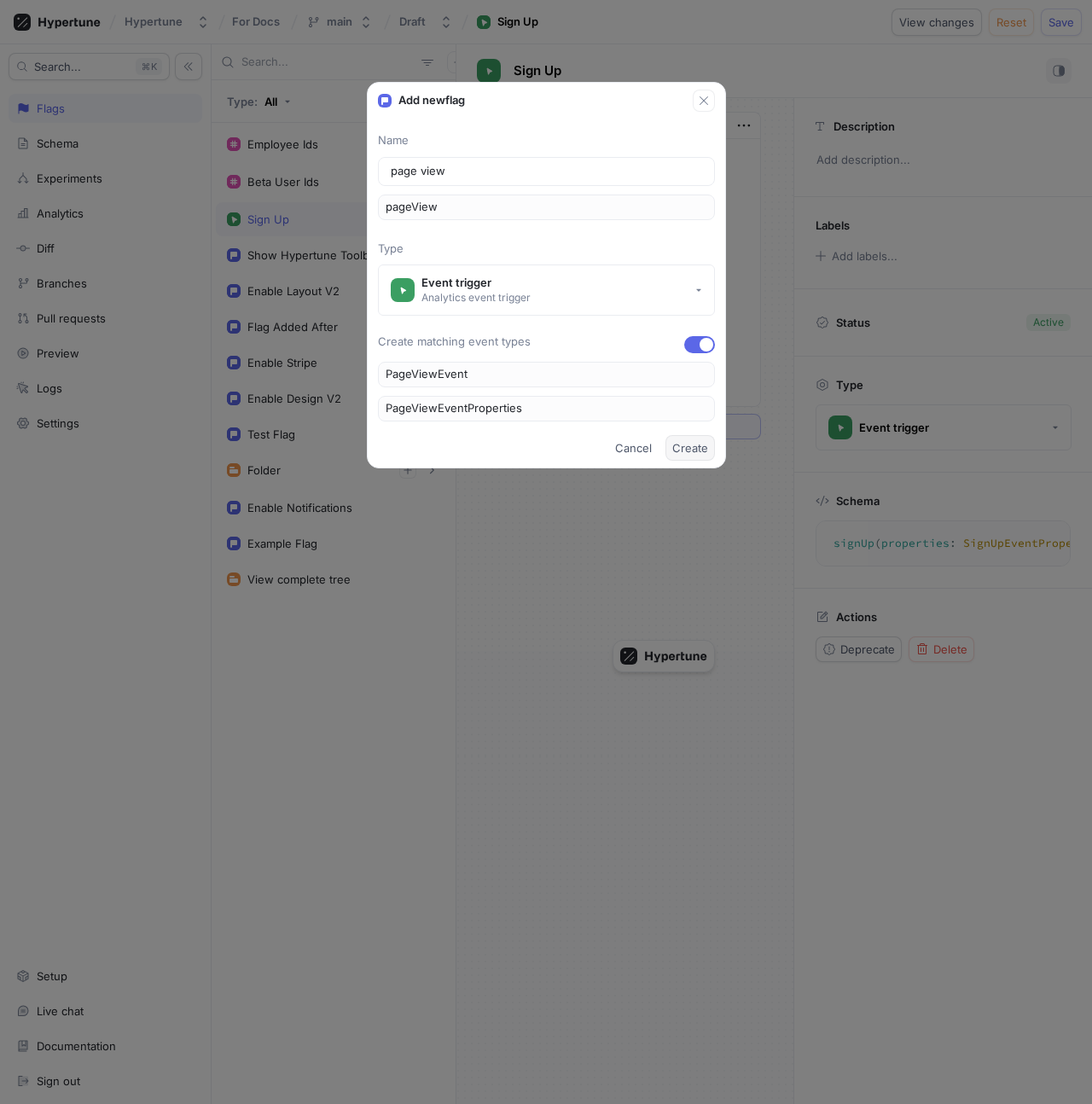
click at [707, 440] on button "Create" at bounding box center [690, 448] width 49 height 26
type textarea "pageView(properties: PageViewEventProperties!): Void!"
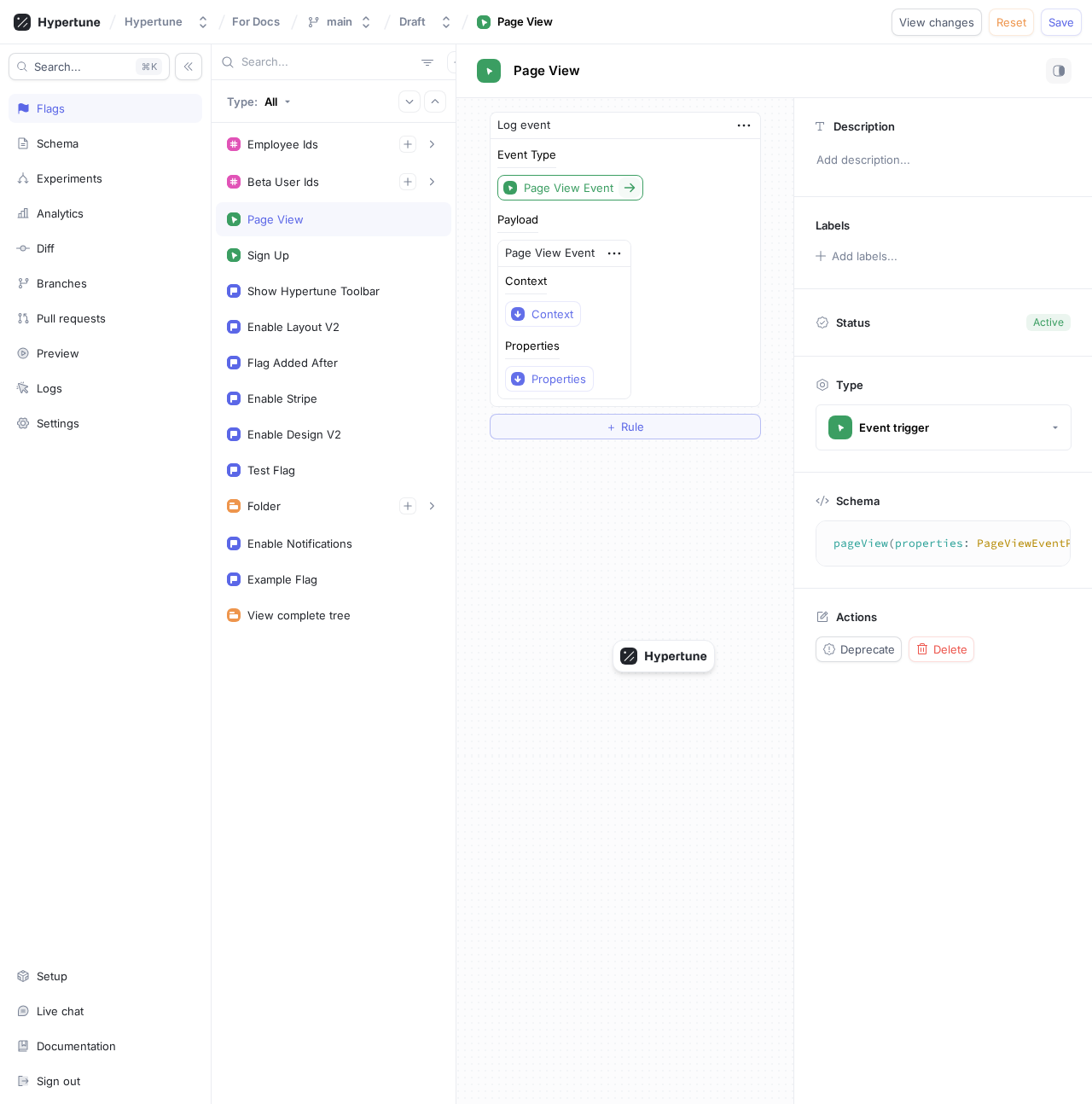
click at [628, 194] on icon at bounding box center [629, 188] width 14 height 14
type textarea "input PageViewEvent @event { context: Context! properties: PageViewEventPropert…"
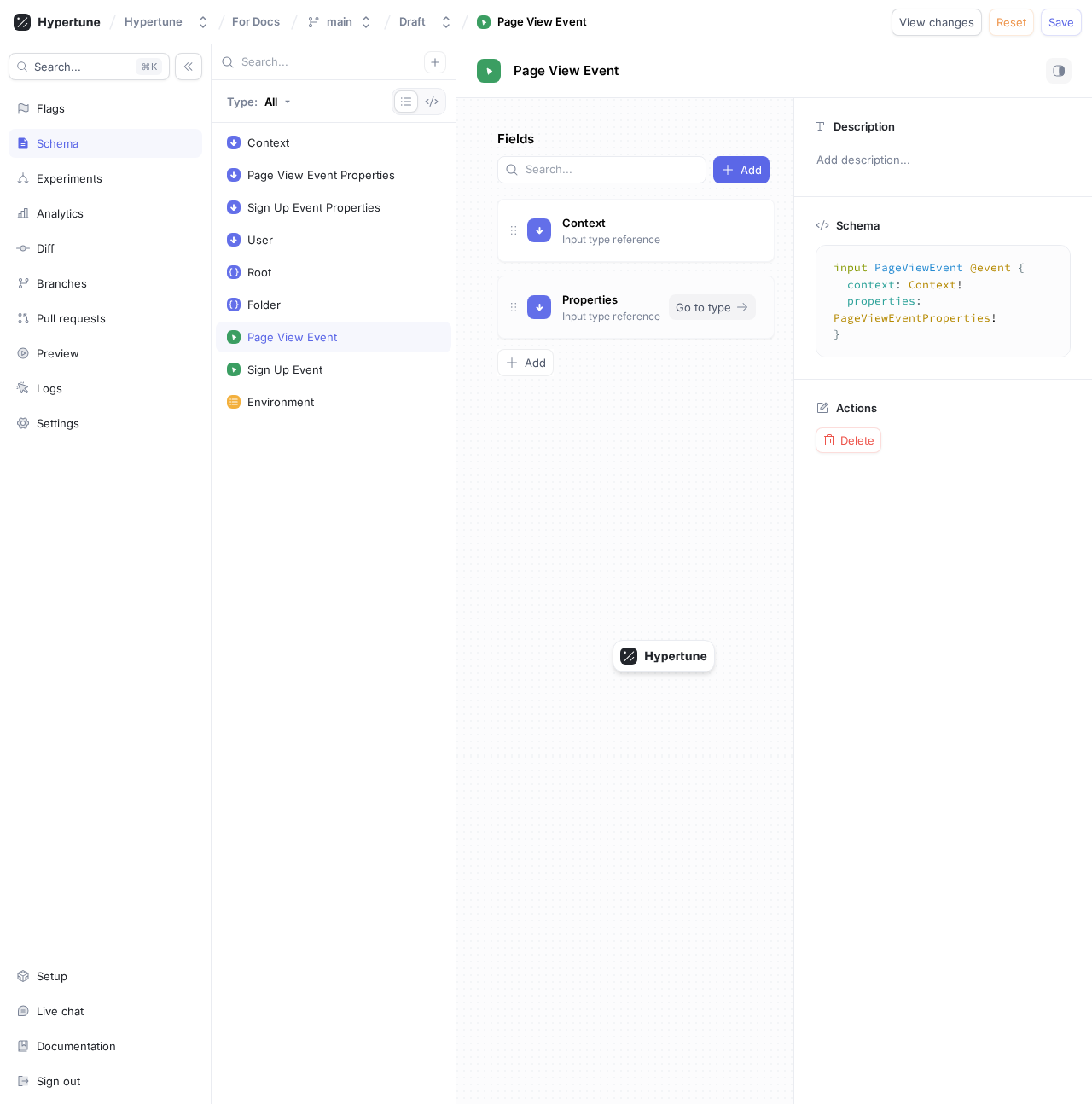
click at [732, 295] on button "Go to type" at bounding box center [712, 307] width 87 height 26
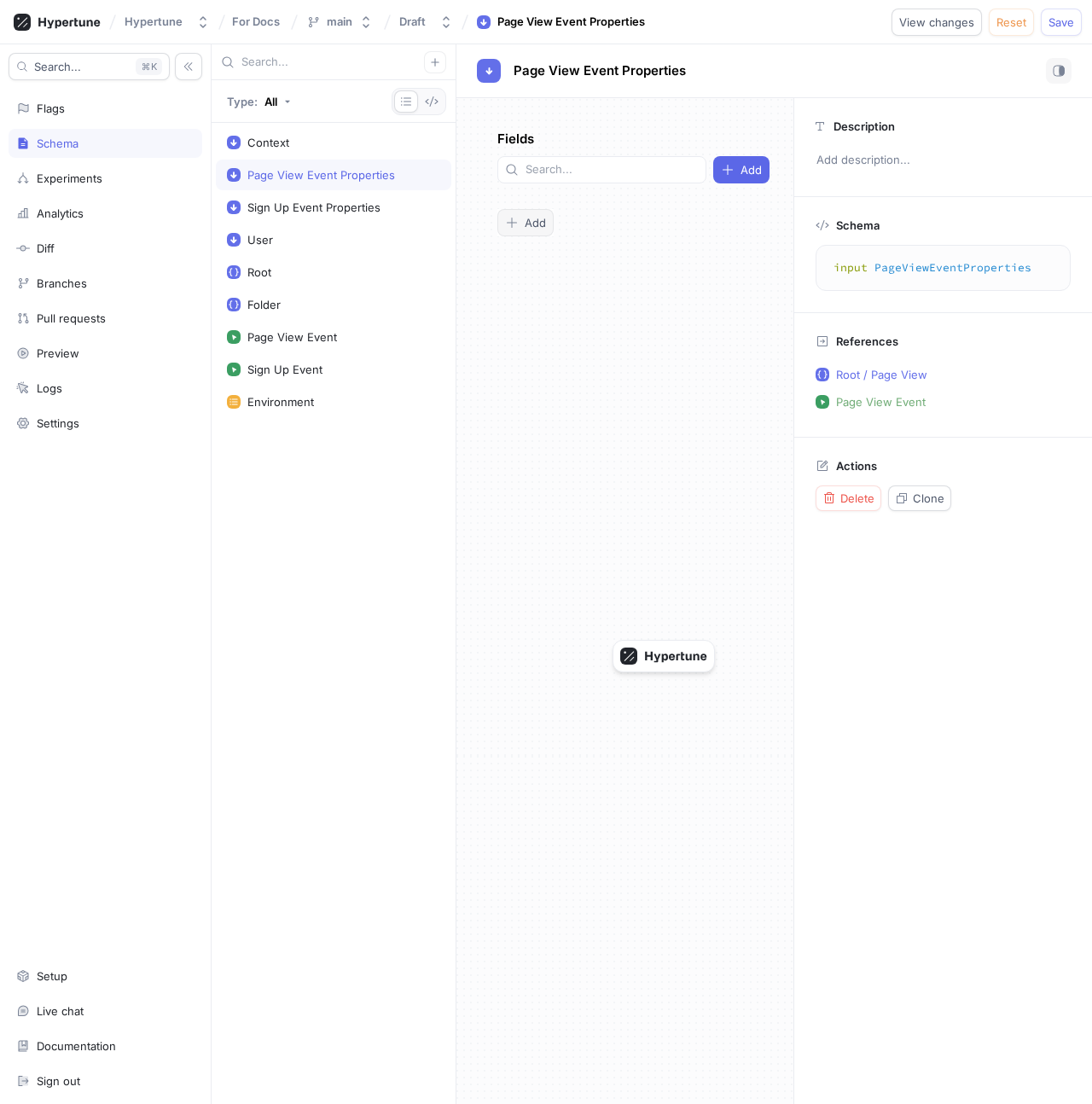
click at [530, 218] on span "Add" at bounding box center [534, 222] width 21 height 10
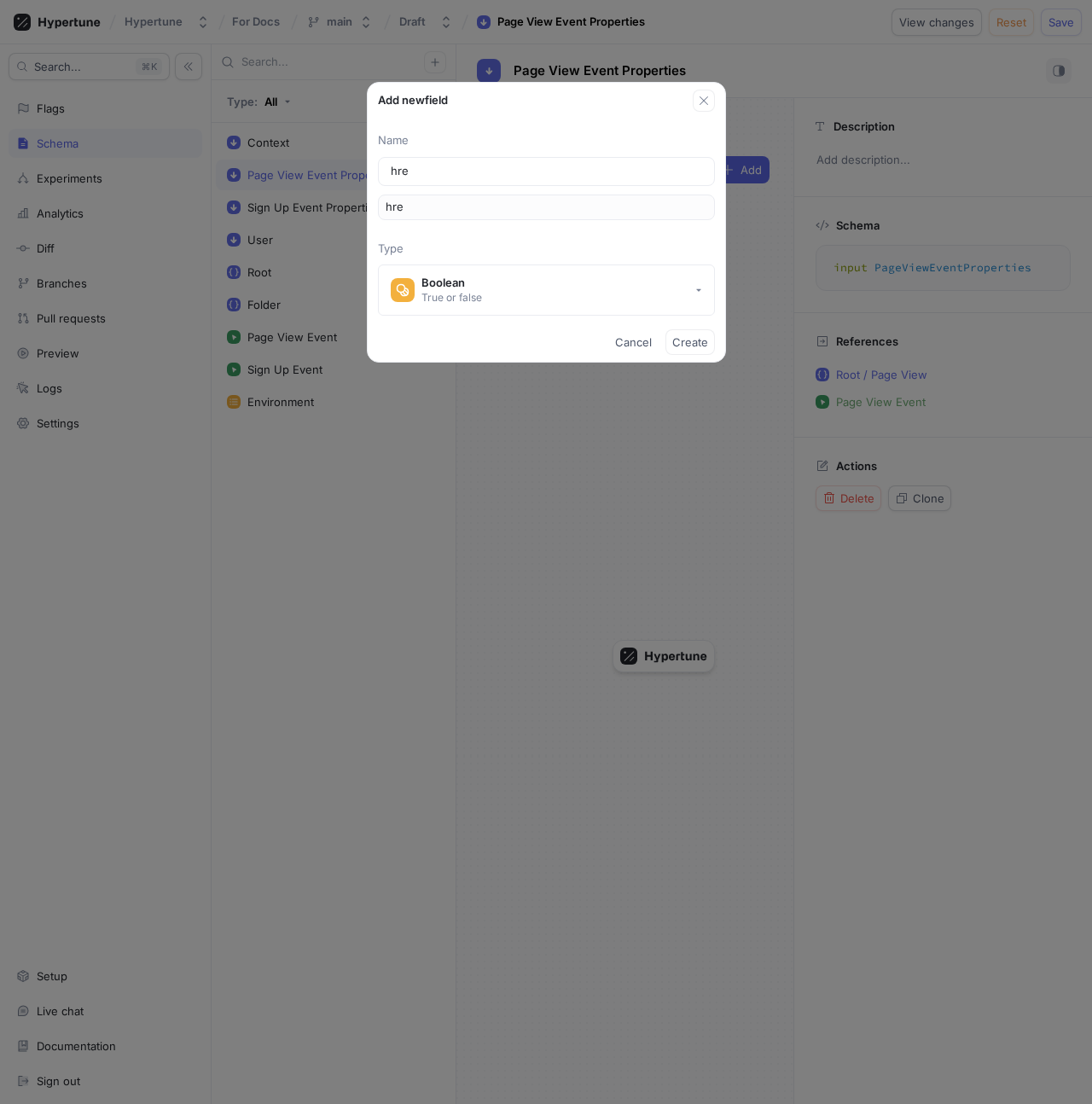
type input "href"
click at [496, 310] on button "Boolean True or false" at bounding box center [546, 290] width 337 height 51
type input "href"
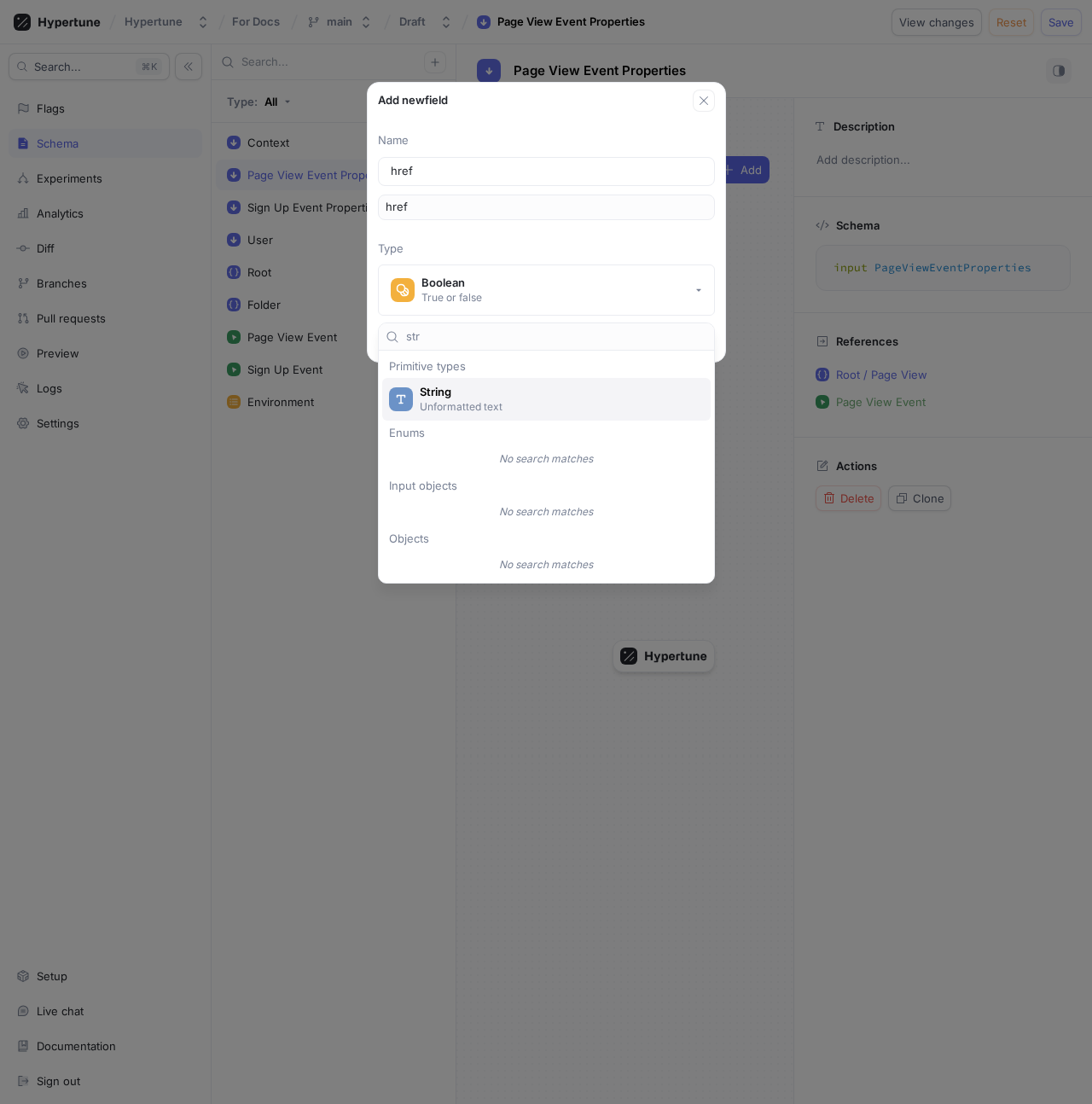
type input "str"
click at [506, 401] on p "Unformatted text" at bounding box center [556, 406] width 273 height 15
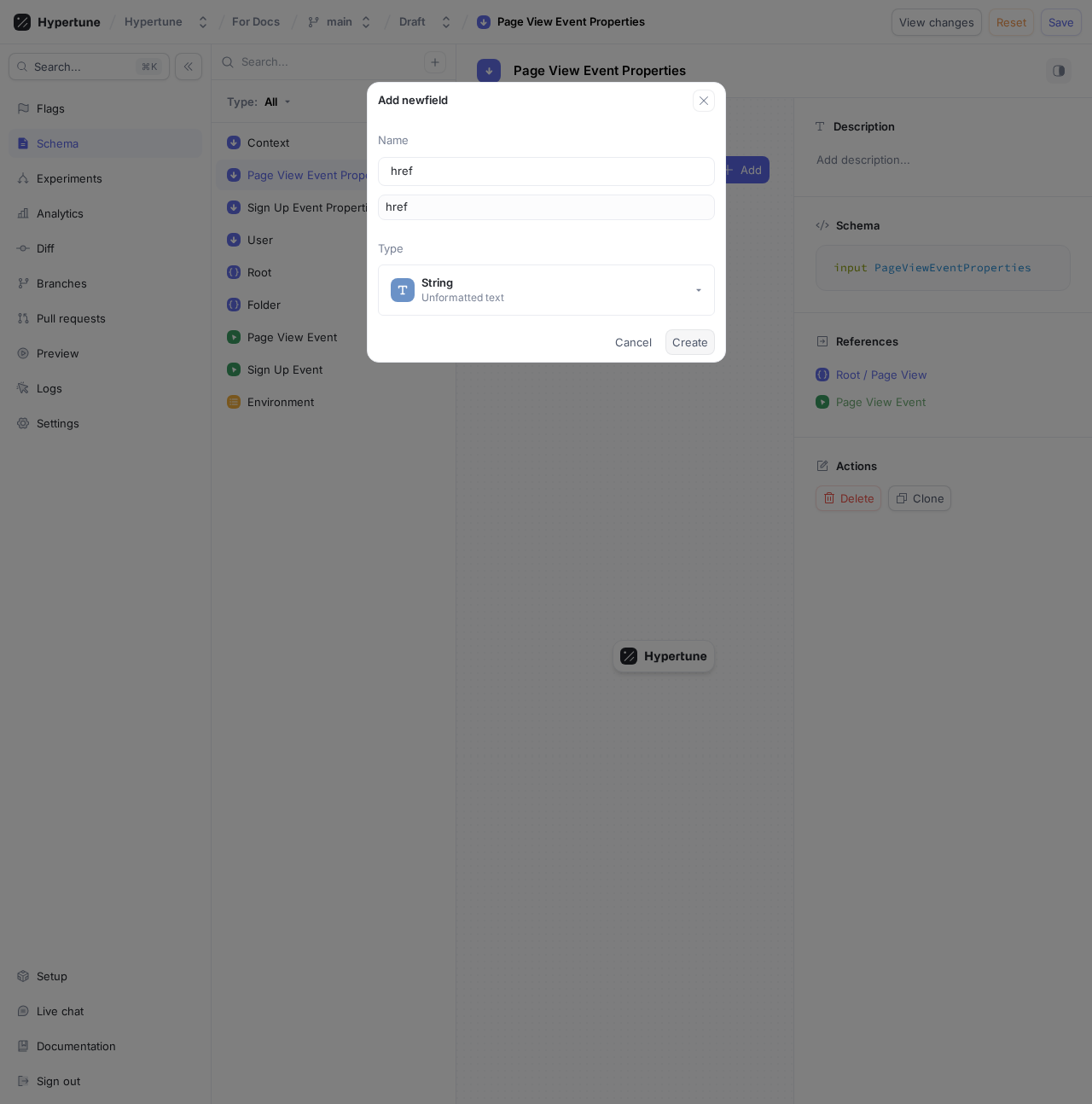
click at [701, 345] on span "Create" at bounding box center [690, 341] width 36 height 10
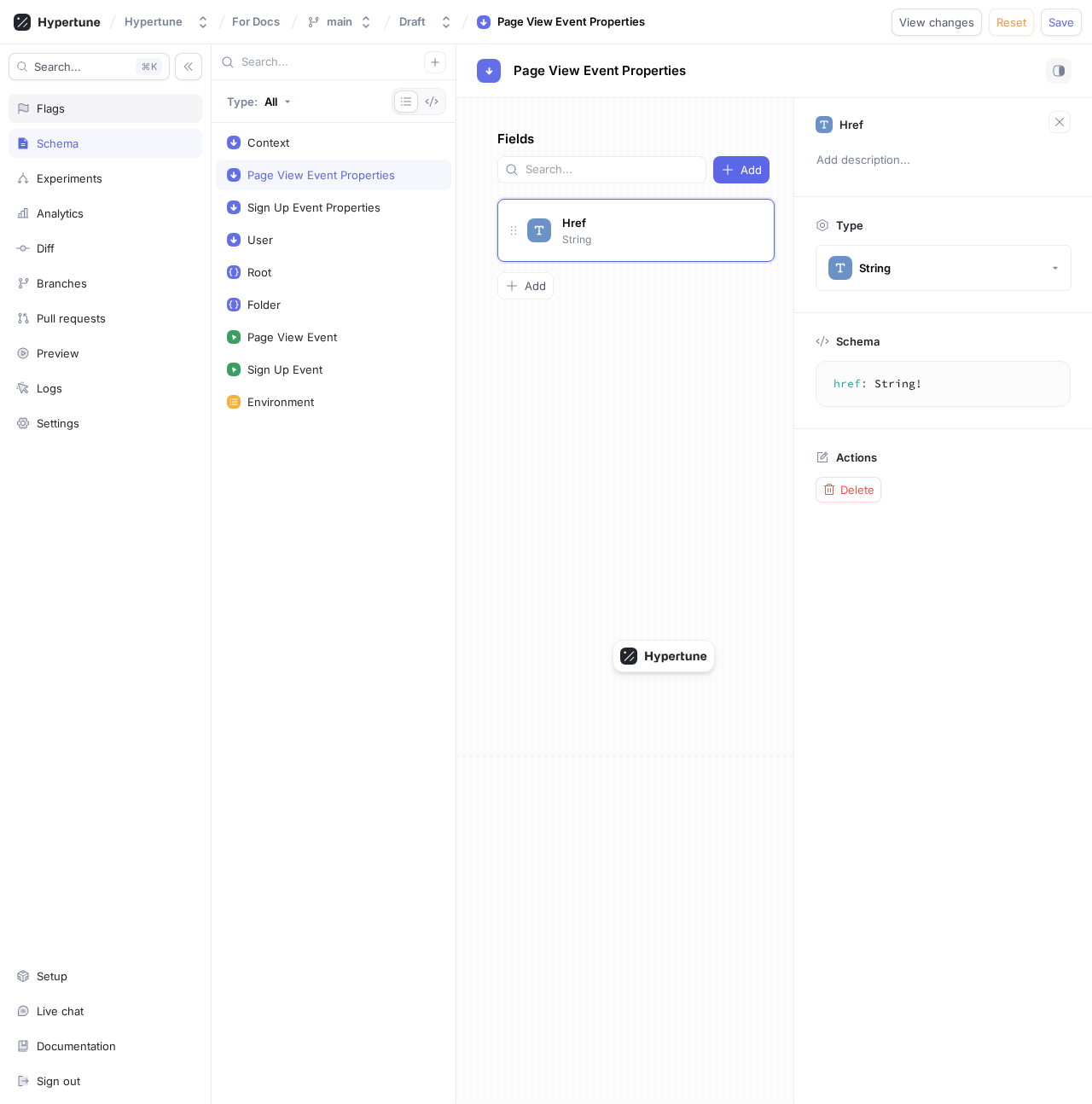
click at [121, 111] on div "Flags" at bounding box center [105, 108] width 178 height 14
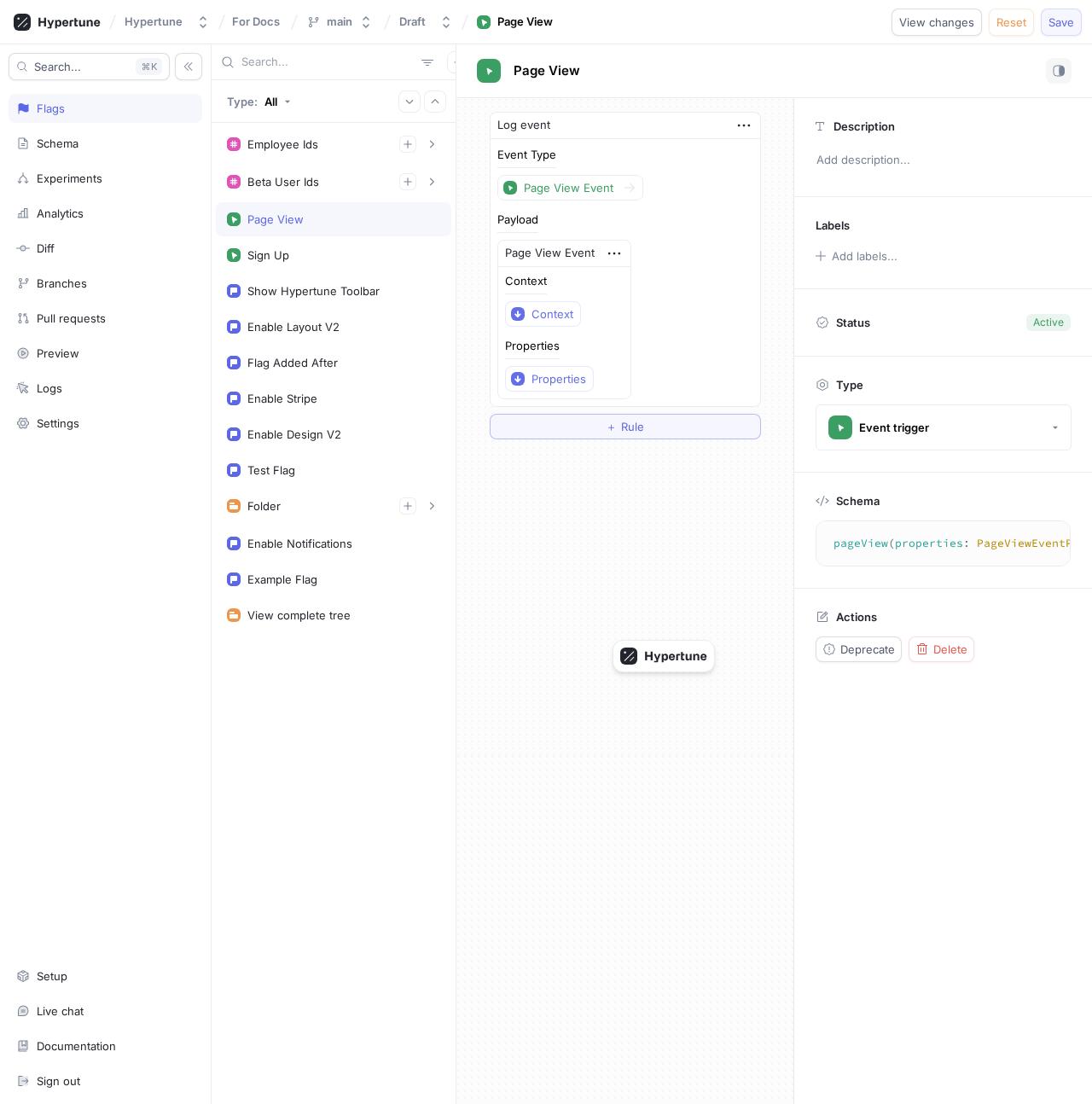
click at [1065, 21] on span "Save" at bounding box center [1061, 22] width 26 height 10
click at [626, 191] on icon at bounding box center [629, 188] width 14 height 14
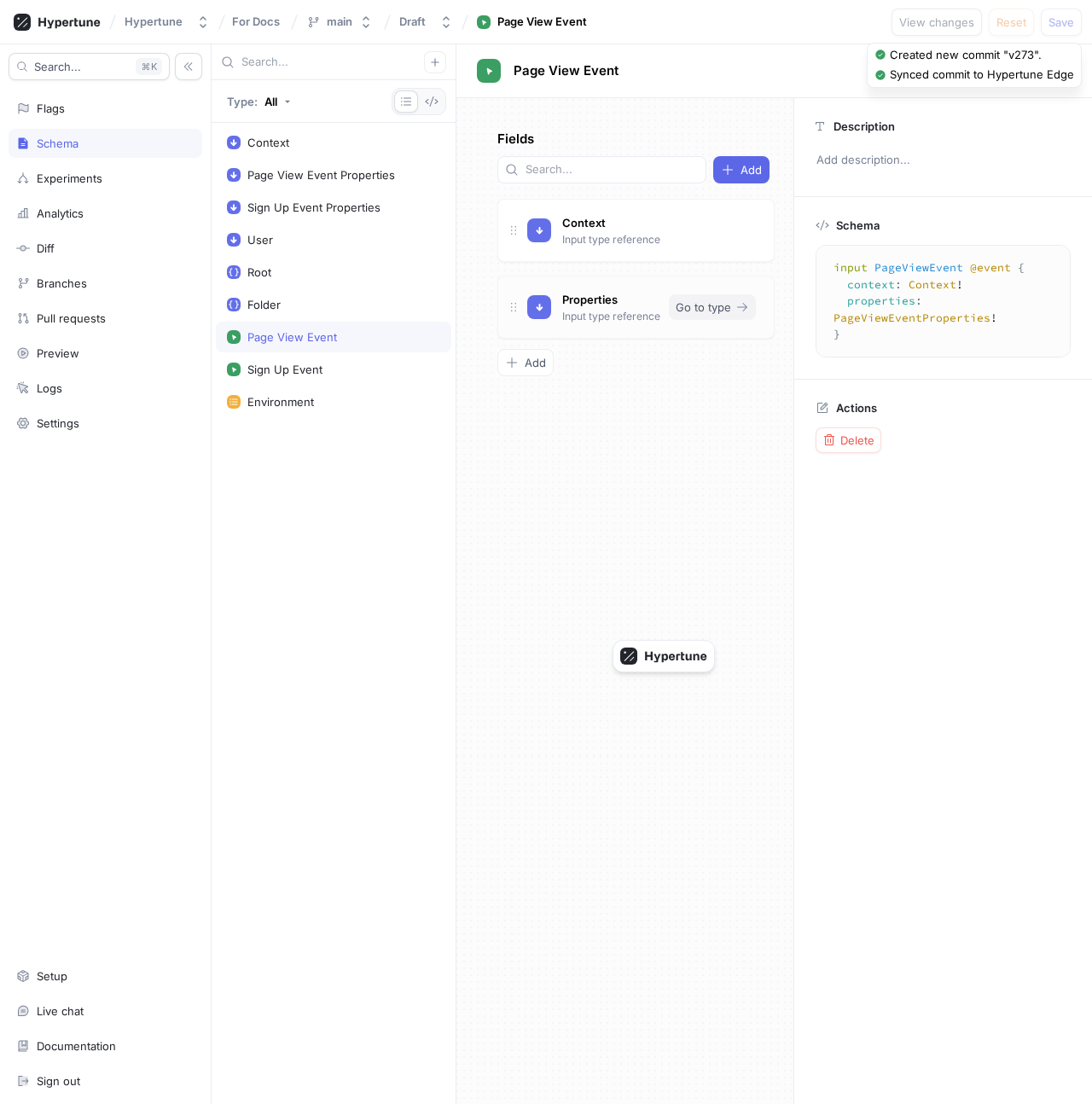
click at [680, 302] on span "Go to type" at bounding box center [703, 306] width 56 height 10
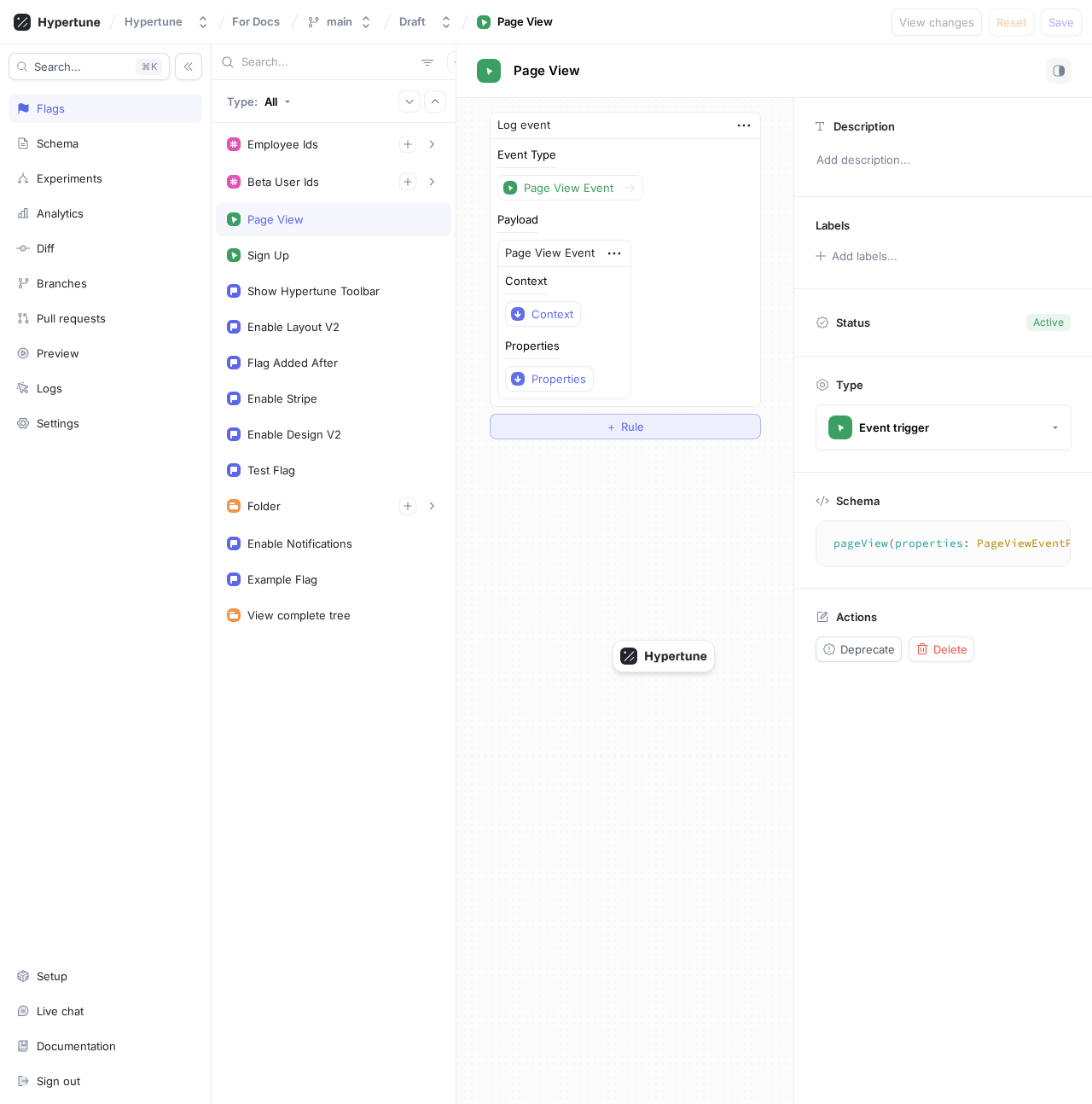
click at [672, 435] on button "＋ Rule" at bounding box center [625, 426] width 272 height 26
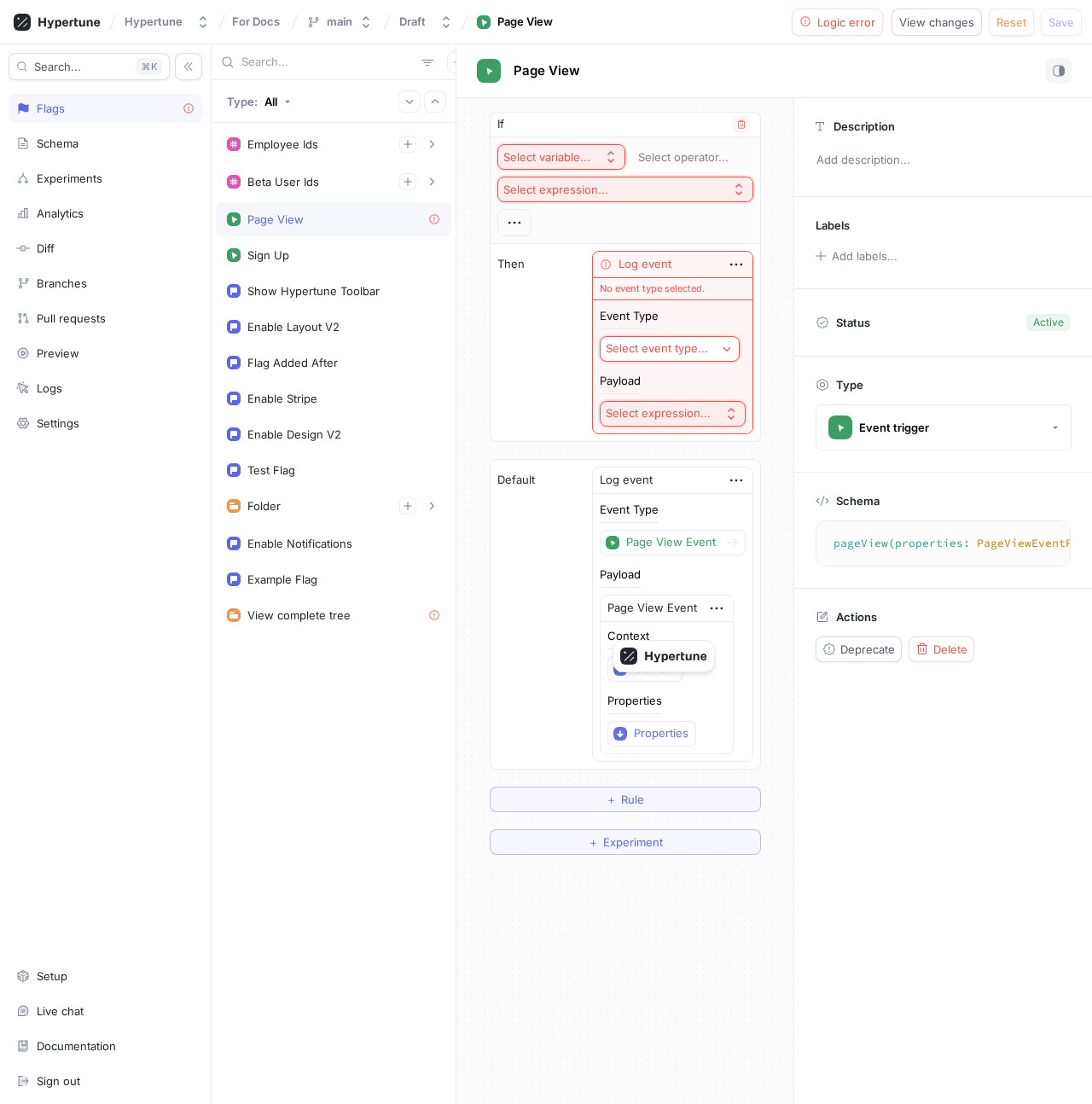
click at [680, 347] on div "Select event type..." at bounding box center [657, 348] width 102 height 15
click at [674, 411] on span "Sign Up Event" at bounding box center [712, 411] width 158 height 15
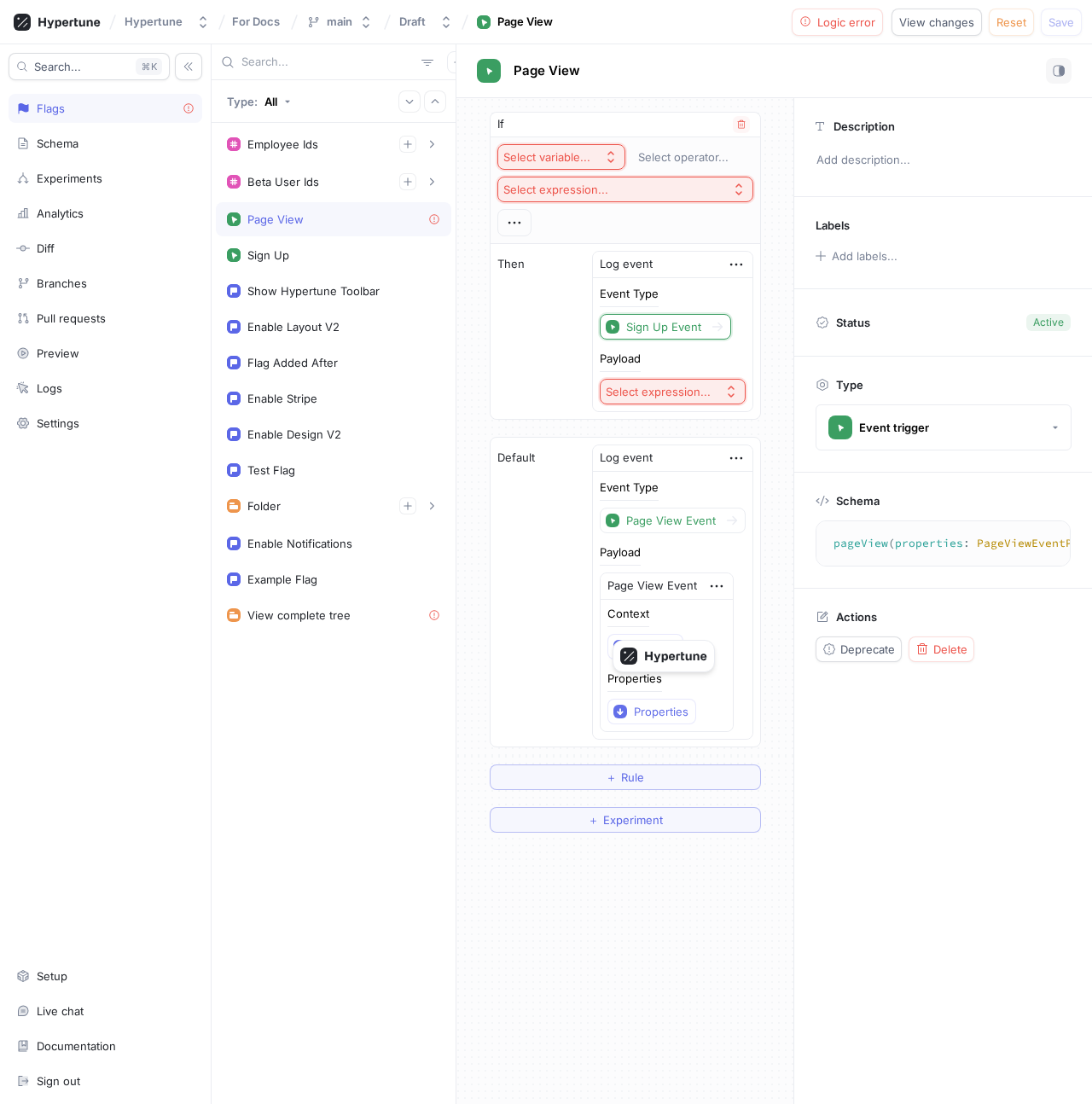
click at [670, 394] on div "Select expression..." at bounding box center [658, 392] width 105 height 15
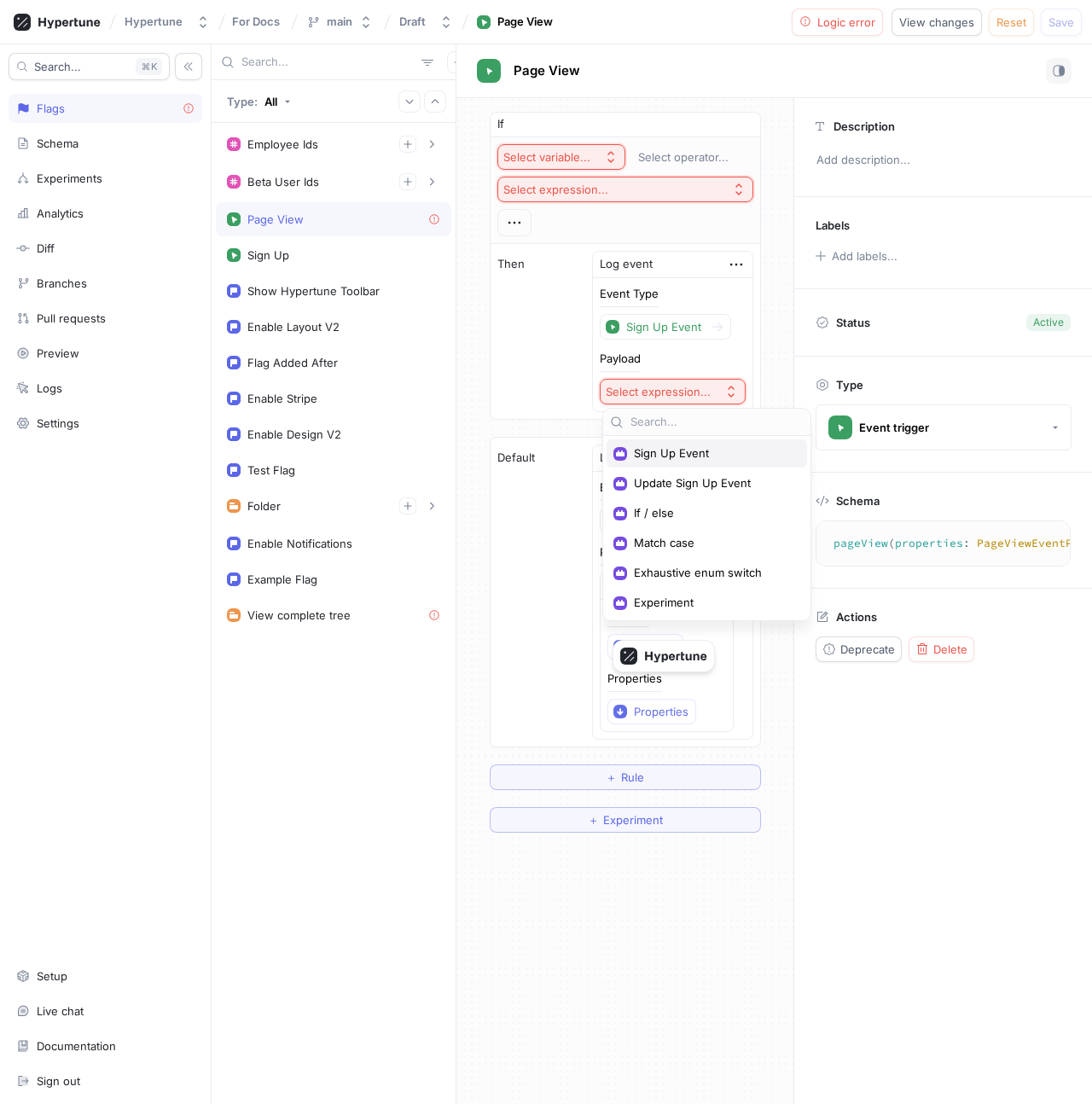
click at [681, 448] on span "Sign Up Event" at bounding box center [712, 454] width 158 height 15
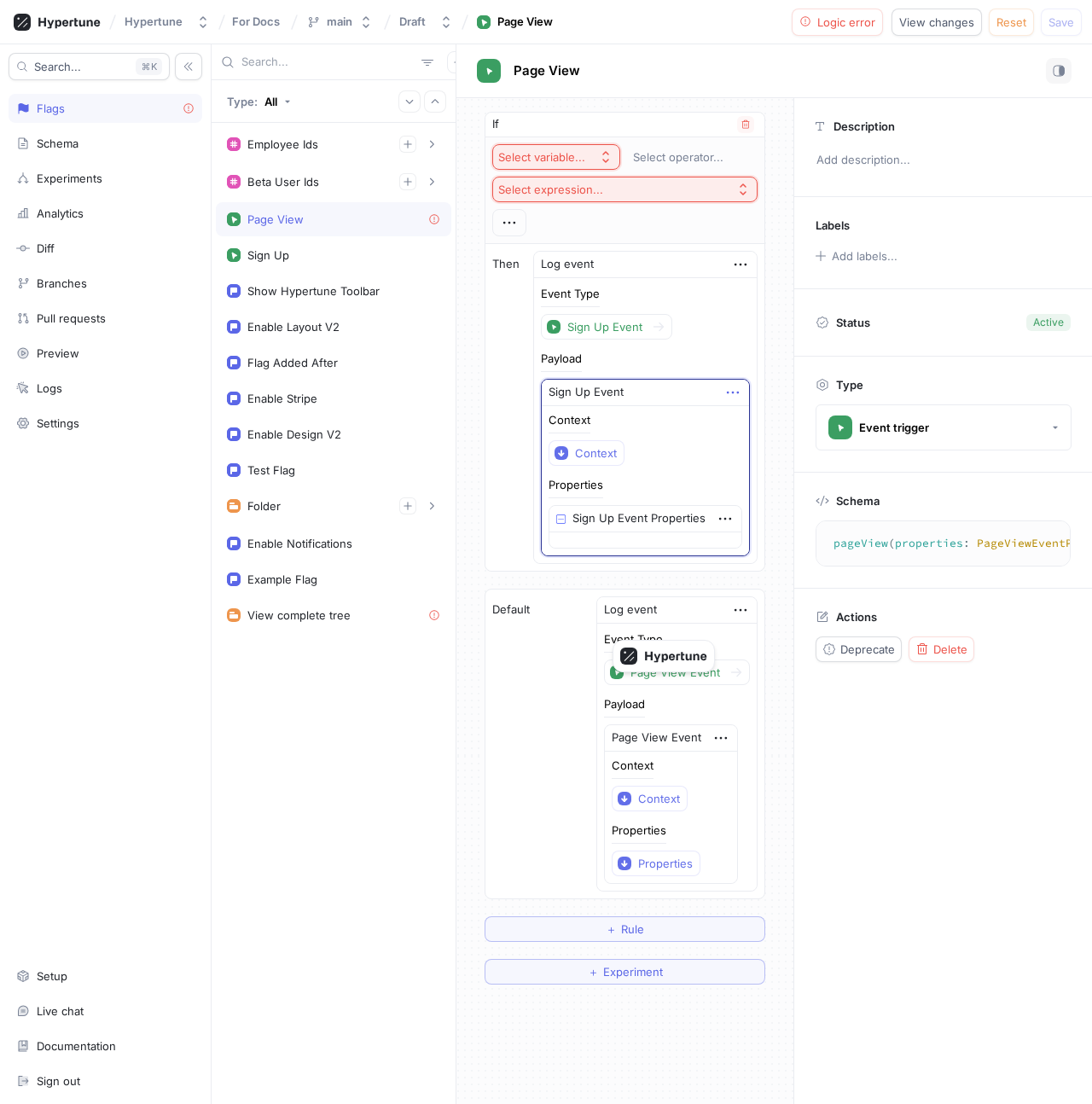
click at [727, 393] on icon "button" at bounding box center [733, 392] width 19 height 19
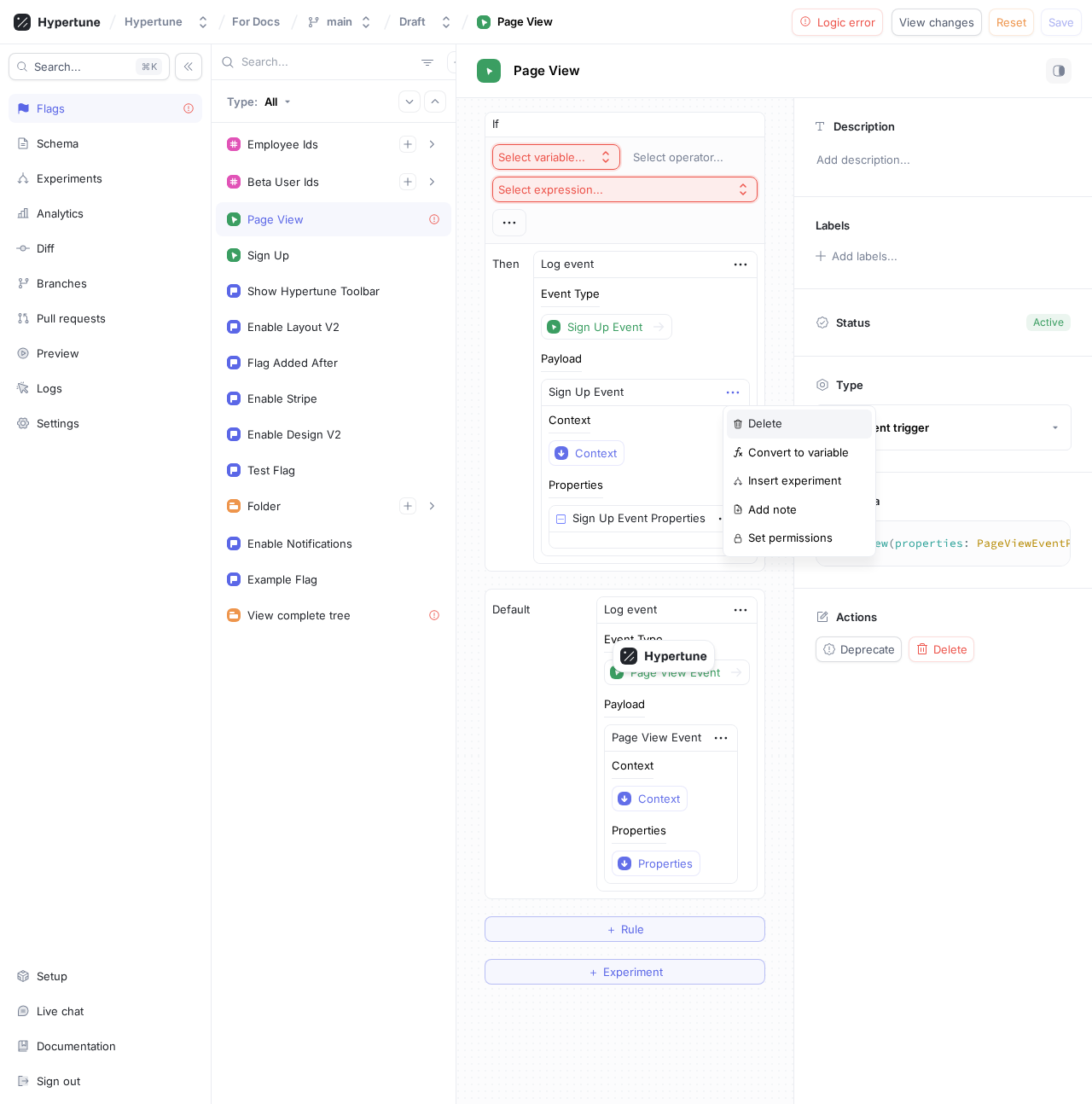
click at [748, 417] on p "Delete" at bounding box center [765, 423] width 34 height 17
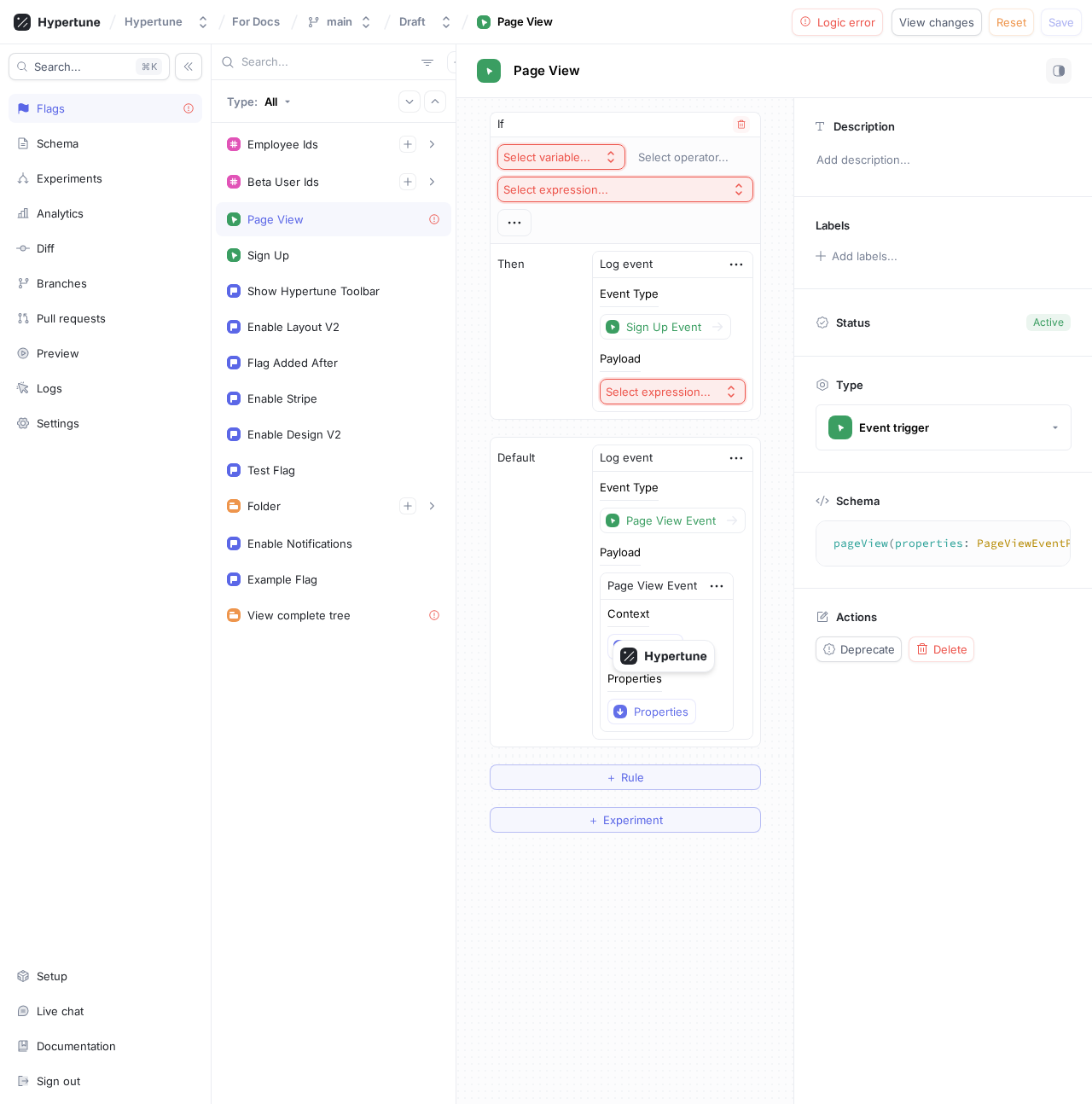
click at [728, 402] on button "Select expression..." at bounding box center [672, 391] width 145 height 26
click at [721, 398] on button "Select expression..." at bounding box center [672, 391] width 145 height 26
click at [739, 263] on icon "button" at bounding box center [735, 264] width 19 height 19
click at [748, 145] on div "If Select variable... Select operator... Select expression... Then Log event Ev…" at bounding box center [625, 265] width 272 height 308
click at [743, 123] on icon "button" at bounding box center [741, 123] width 7 height 8
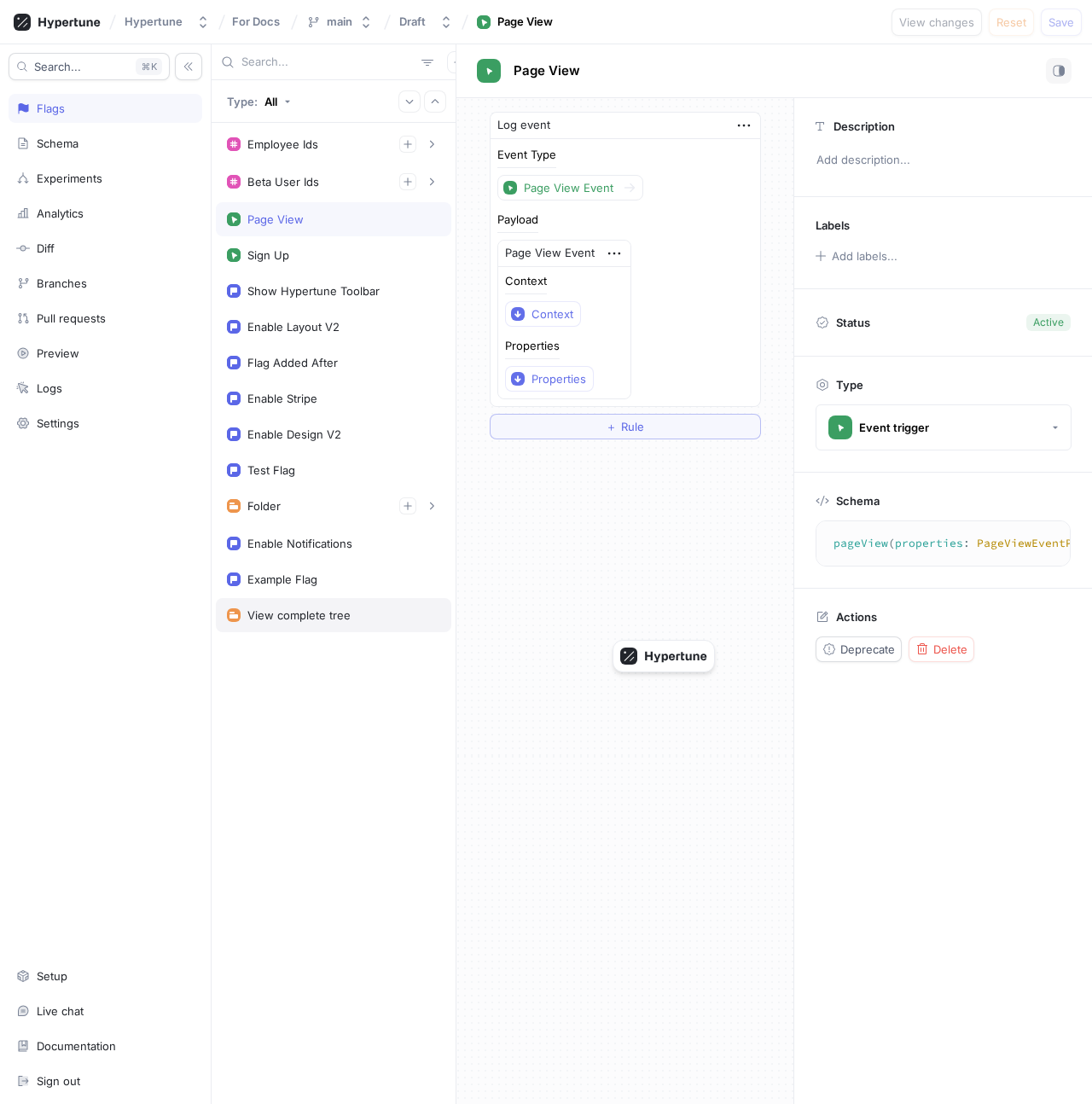
click at [284, 608] on div "View complete tree" at bounding box center [298, 615] width 103 height 14
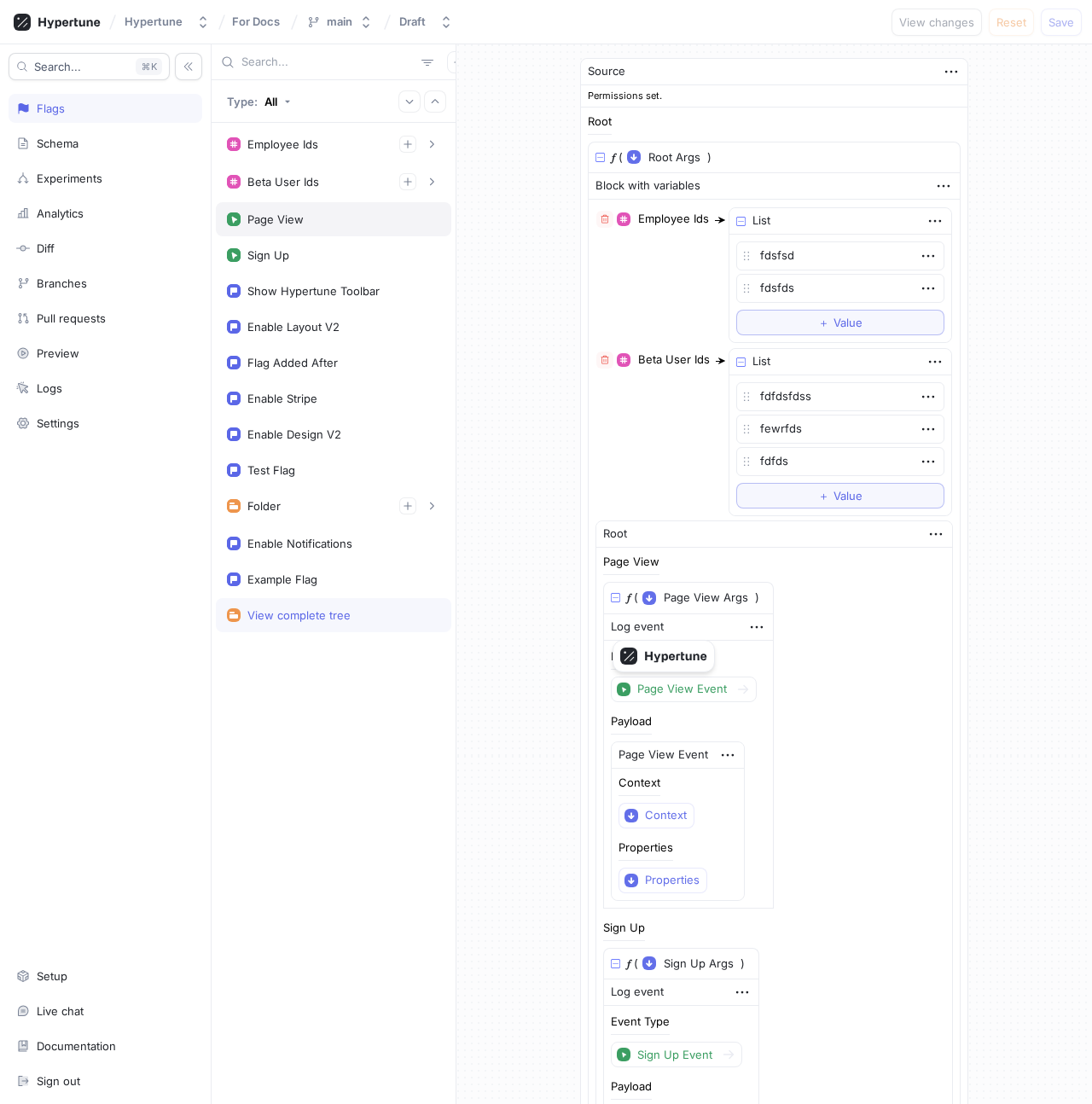
click at [288, 235] on div "Page View" at bounding box center [333, 219] width 235 height 34
